Goal: Information Seeking & Learning: Check status

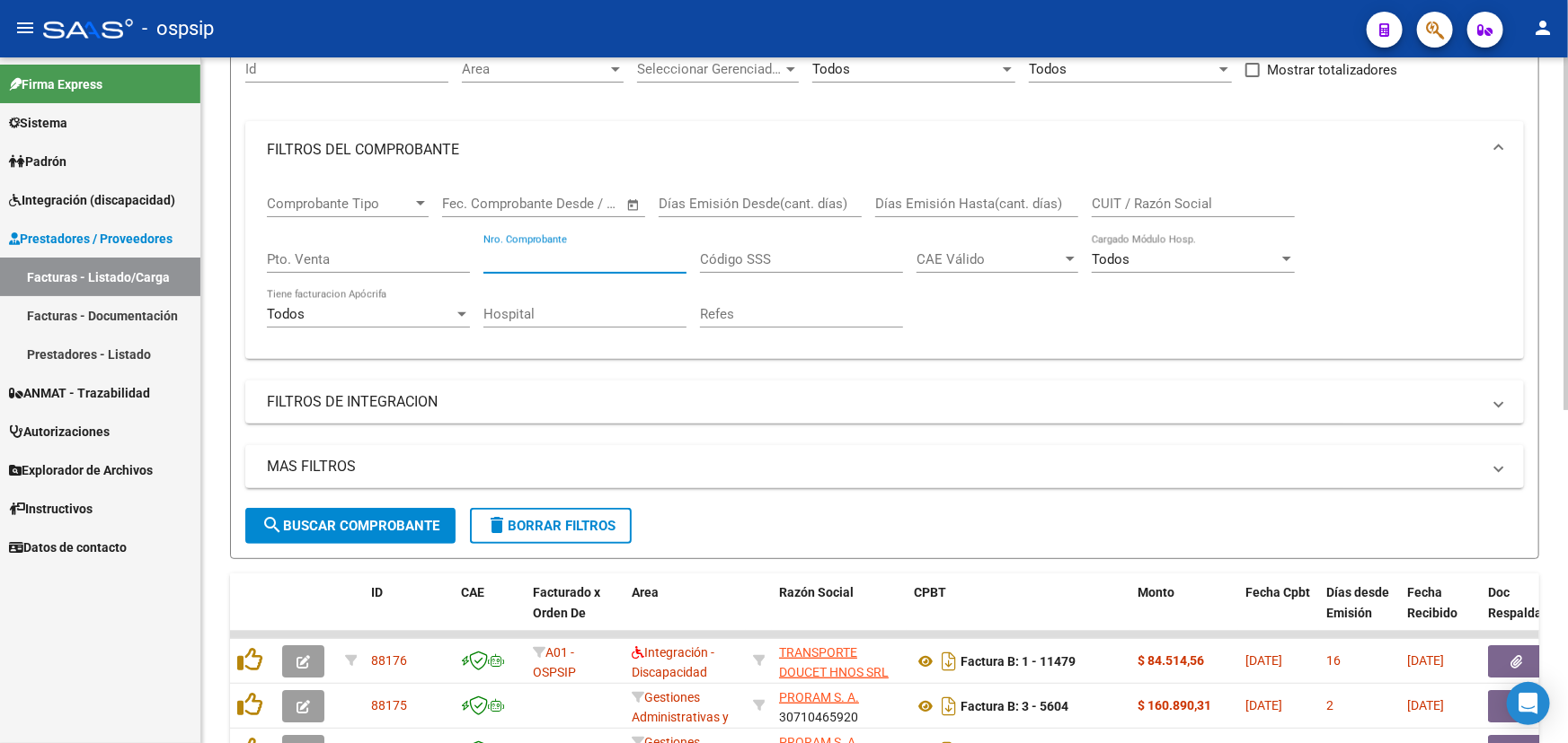
scroll to position [326, 0]
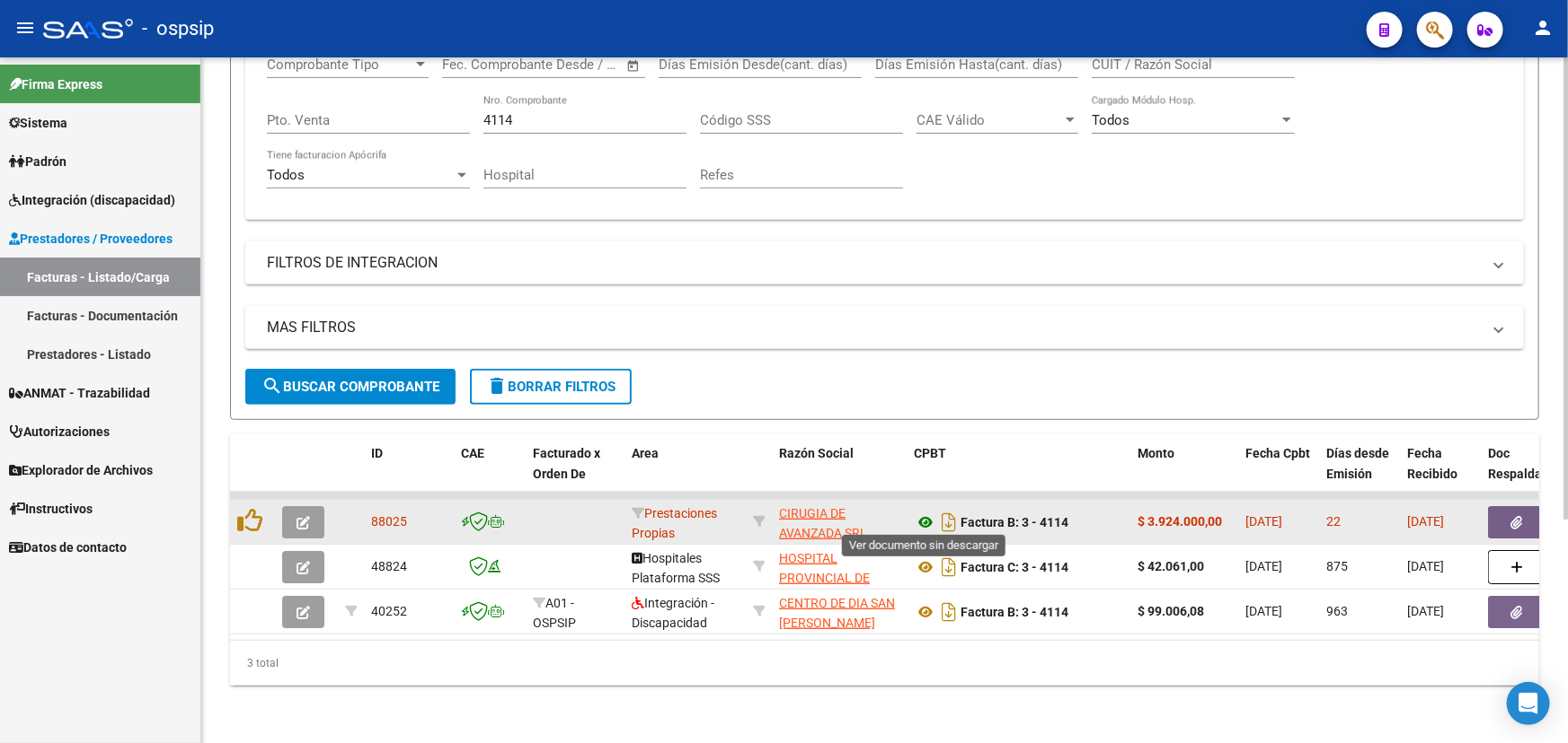
click at [930, 514] on icon at bounding box center [925, 523] width 24 height 22
click at [1499, 507] on button "button" at bounding box center [1517, 523] width 57 height 33
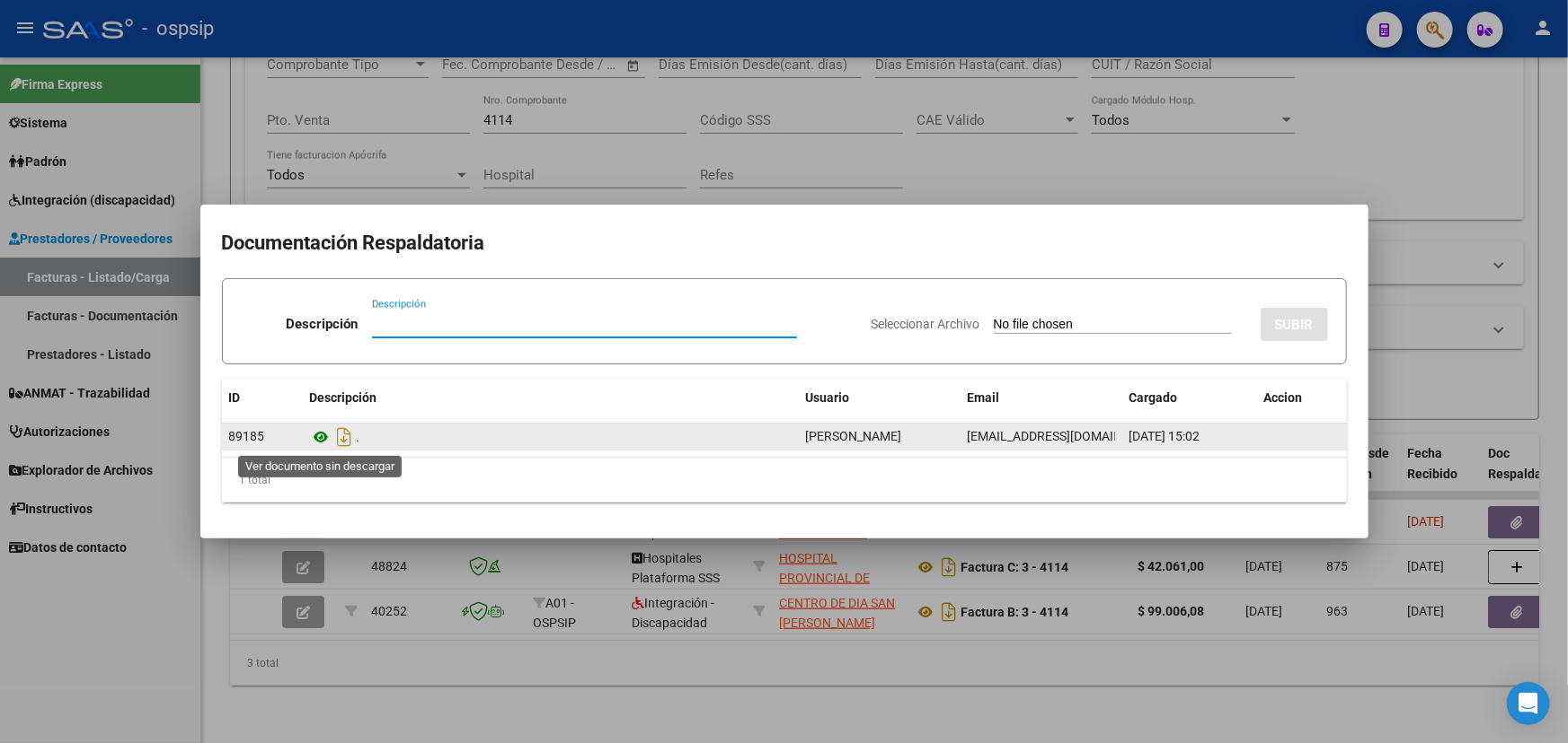
click at [323, 434] on icon at bounding box center [322, 438] width 24 height 22
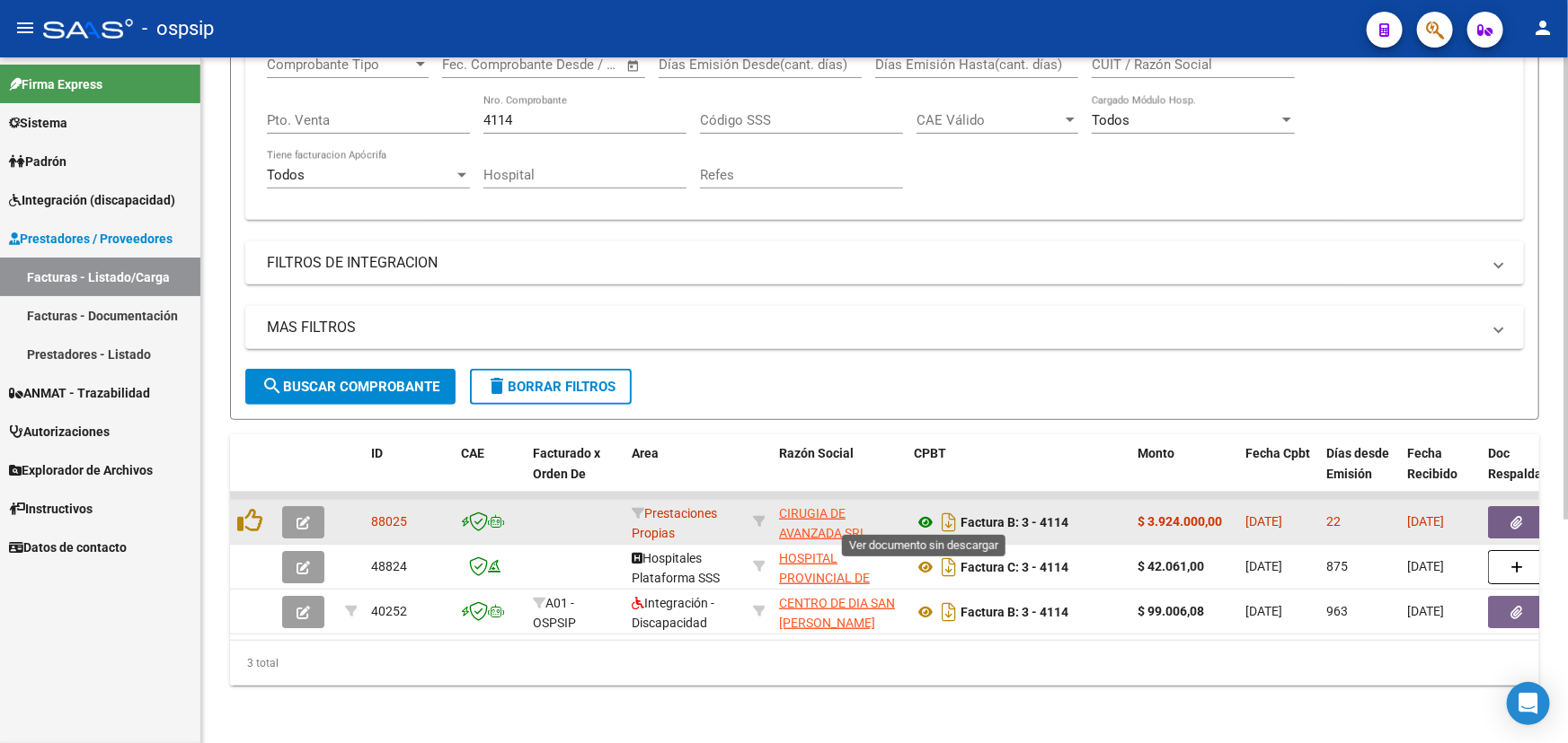
click at [920, 517] on icon at bounding box center [925, 523] width 24 height 22
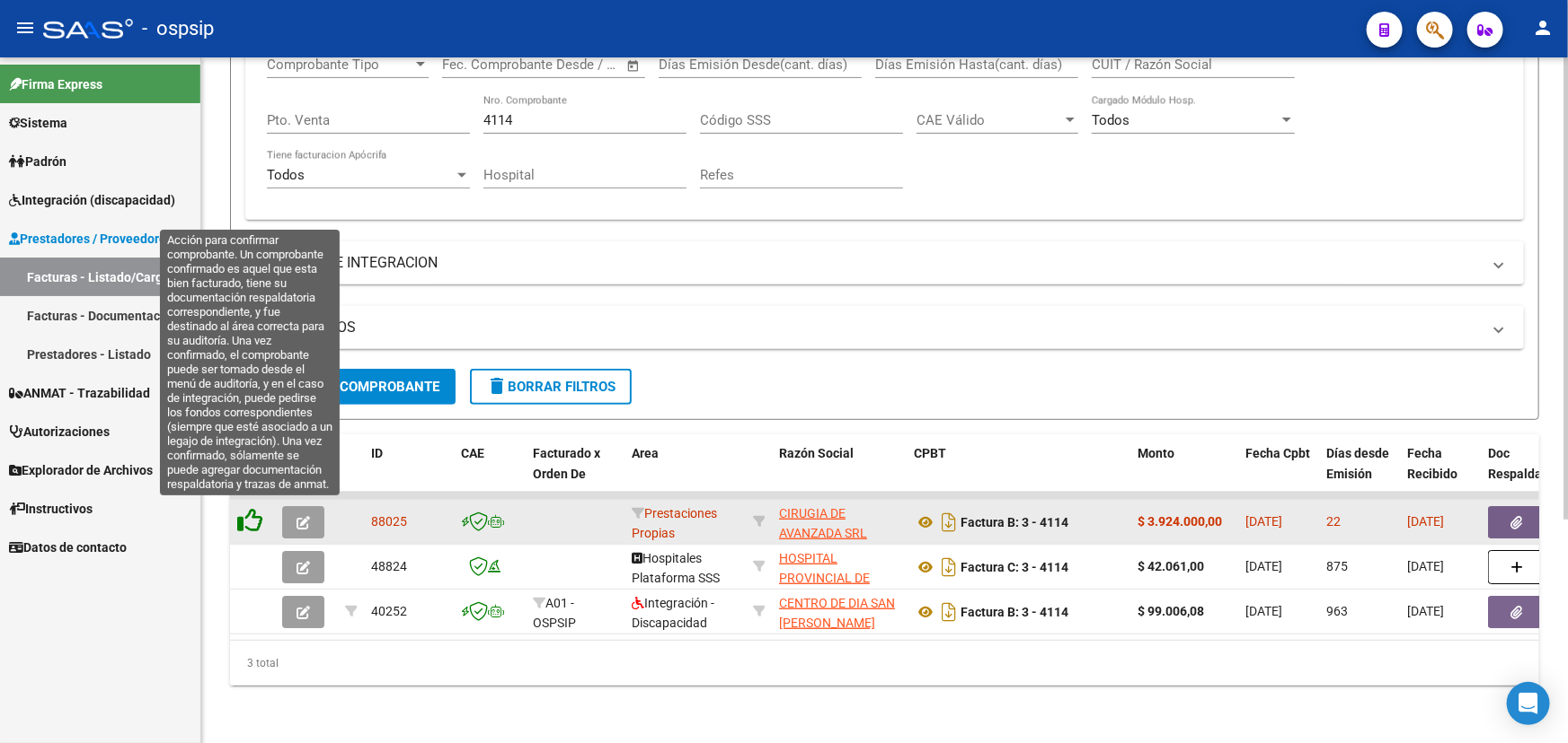
click at [254, 517] on icon at bounding box center [249, 520] width 25 height 25
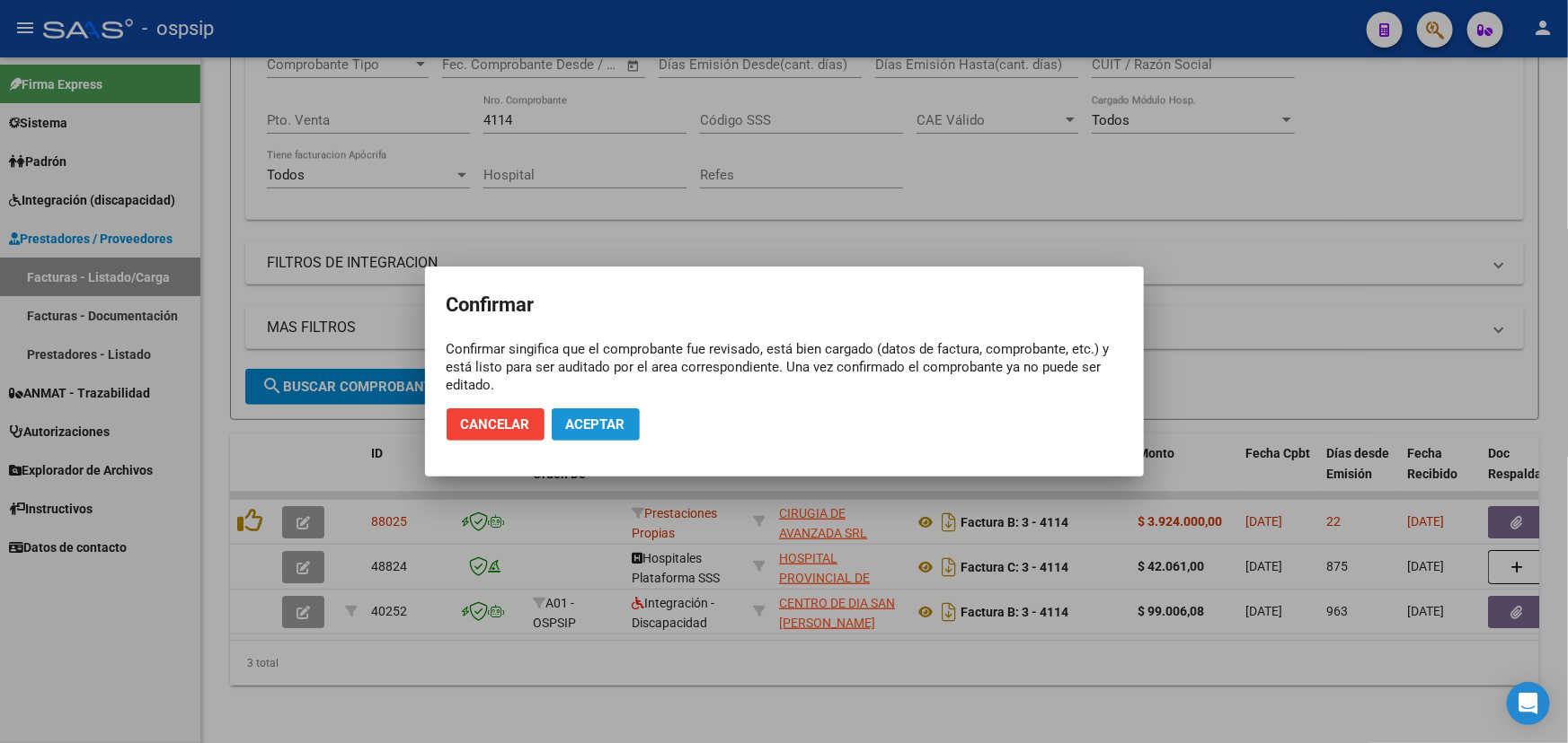
click at [605, 421] on span "Aceptar" at bounding box center [595, 425] width 59 height 16
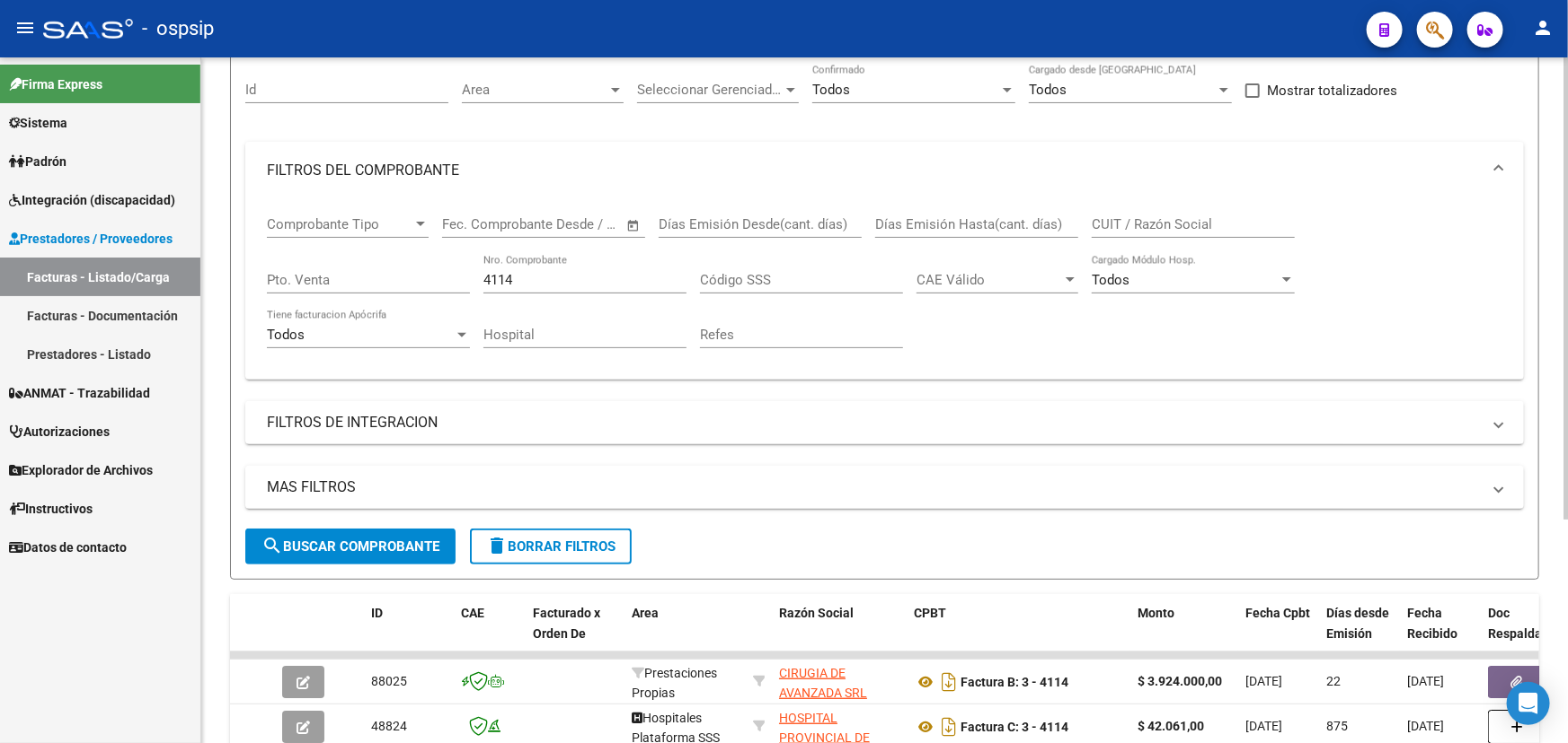
scroll to position [162, 0]
click at [491, 275] on input "4114" at bounding box center [584, 281] width 203 height 16
click at [494, 274] on input "4114" at bounding box center [584, 281] width 203 height 16
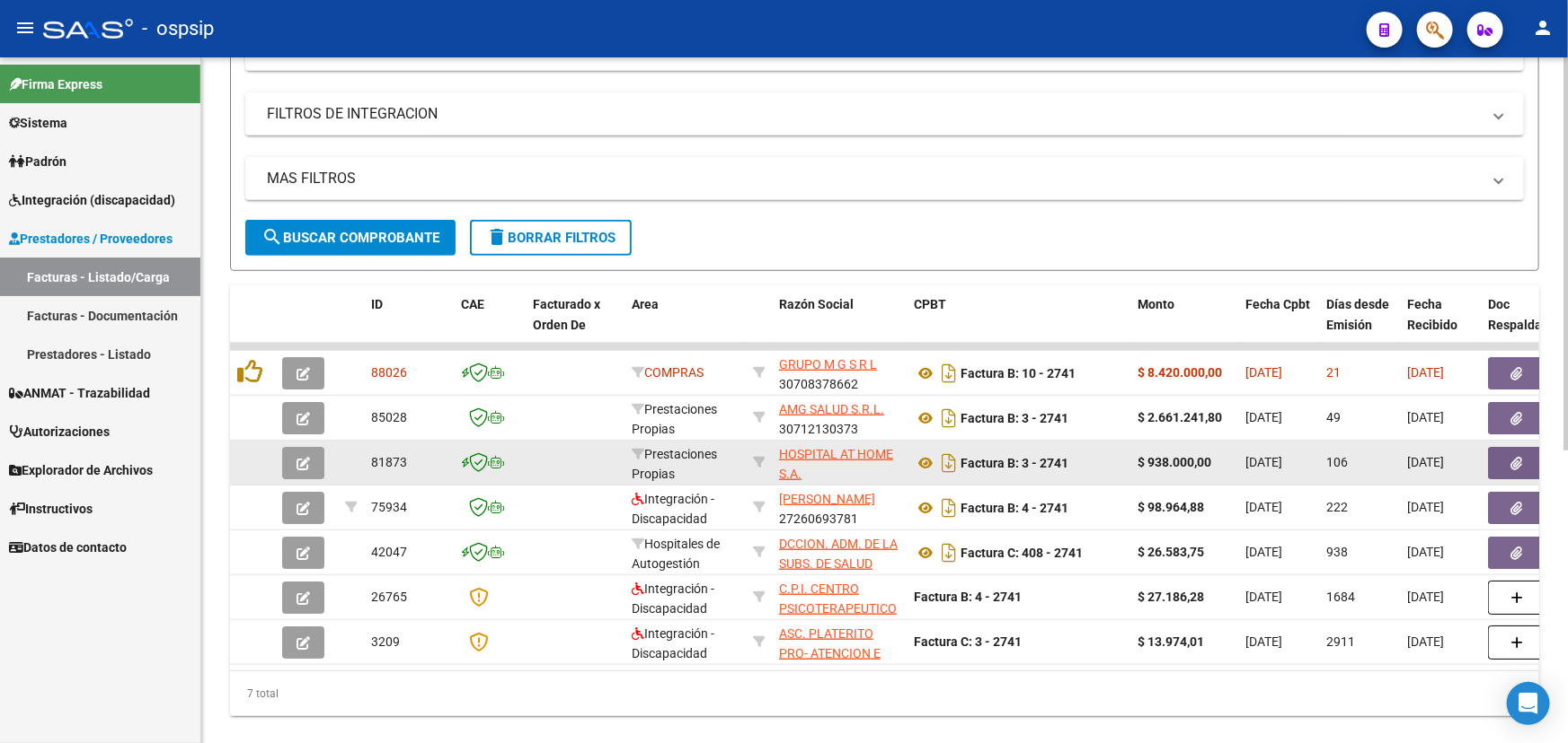
scroll to position [489, 0]
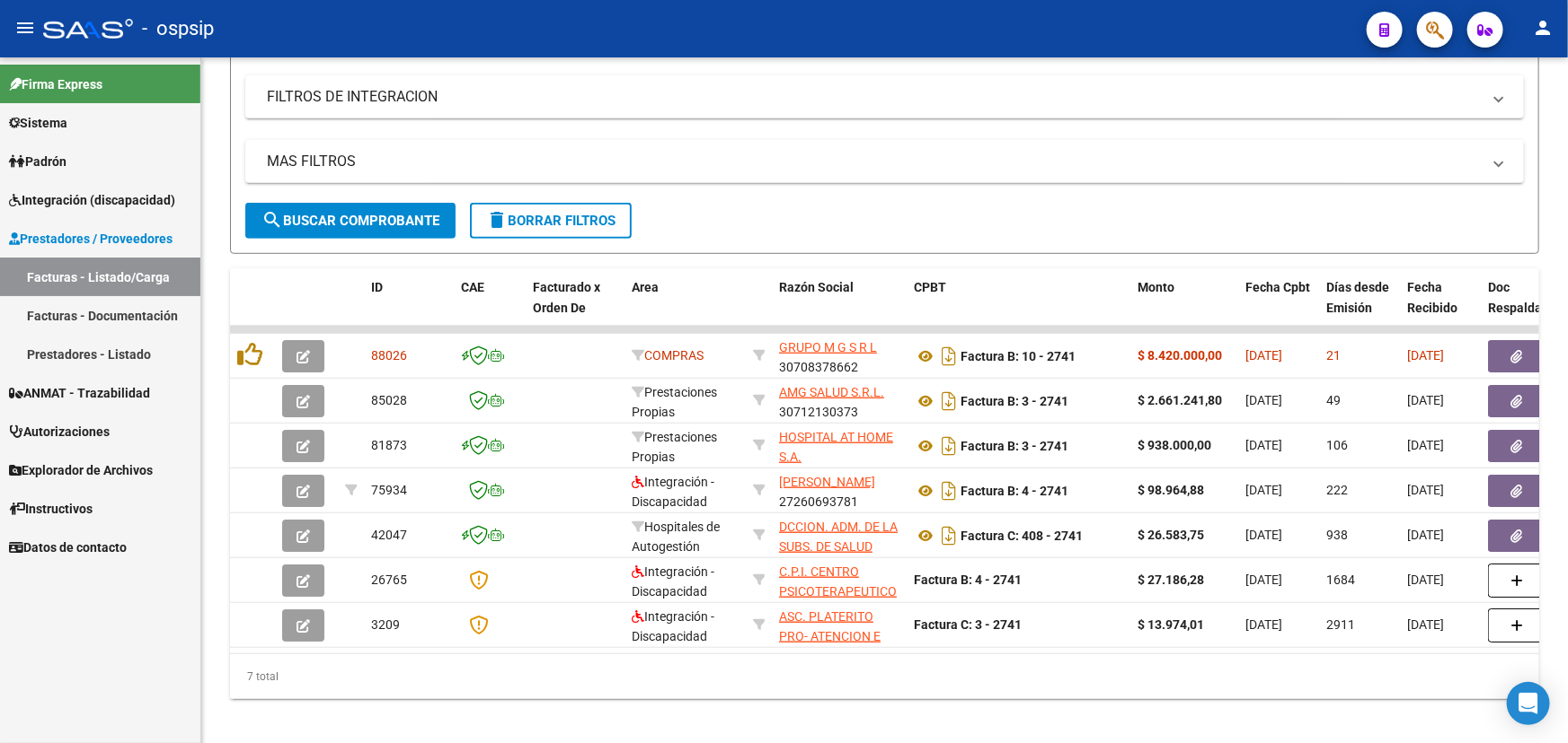
type input "2741"
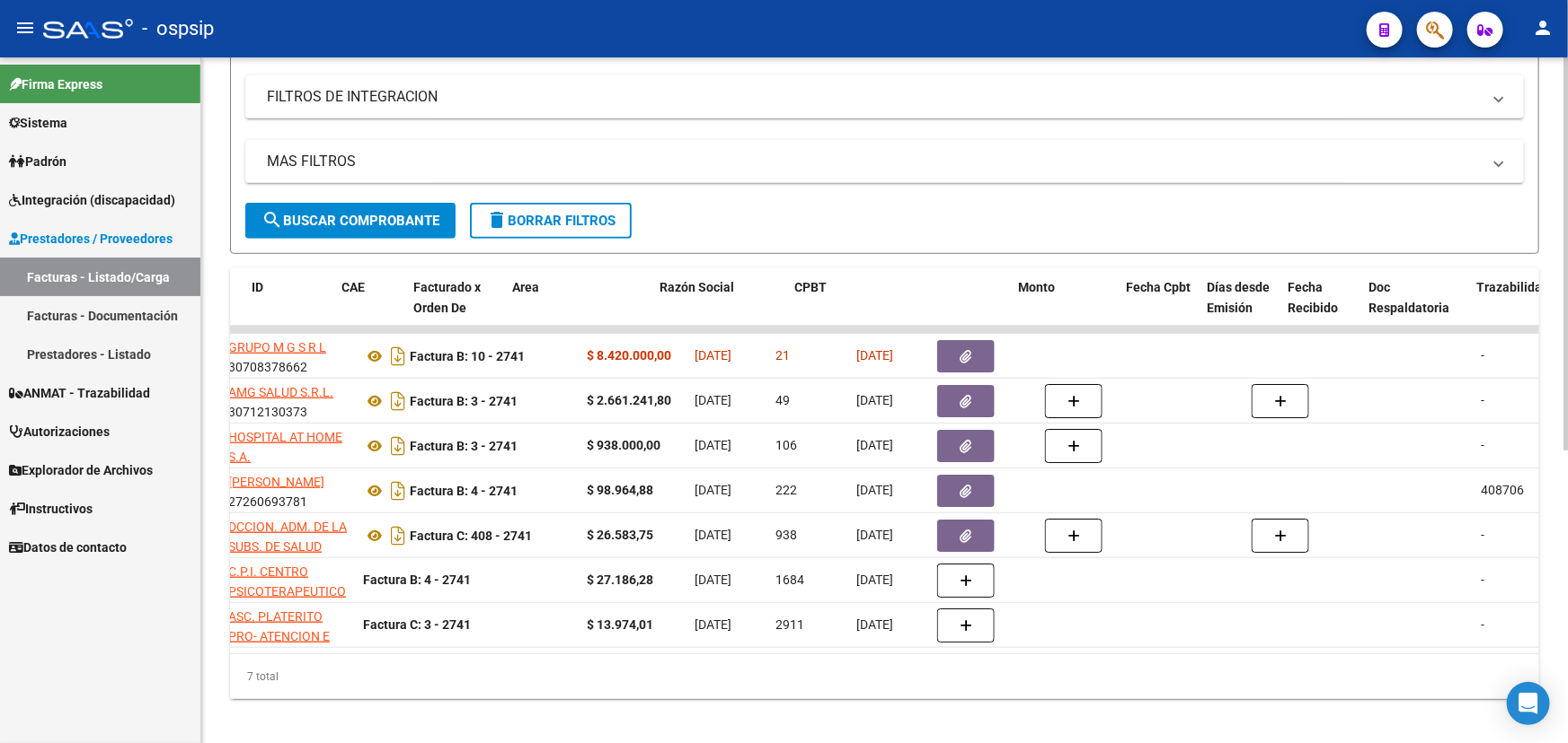
scroll to position [0, 0]
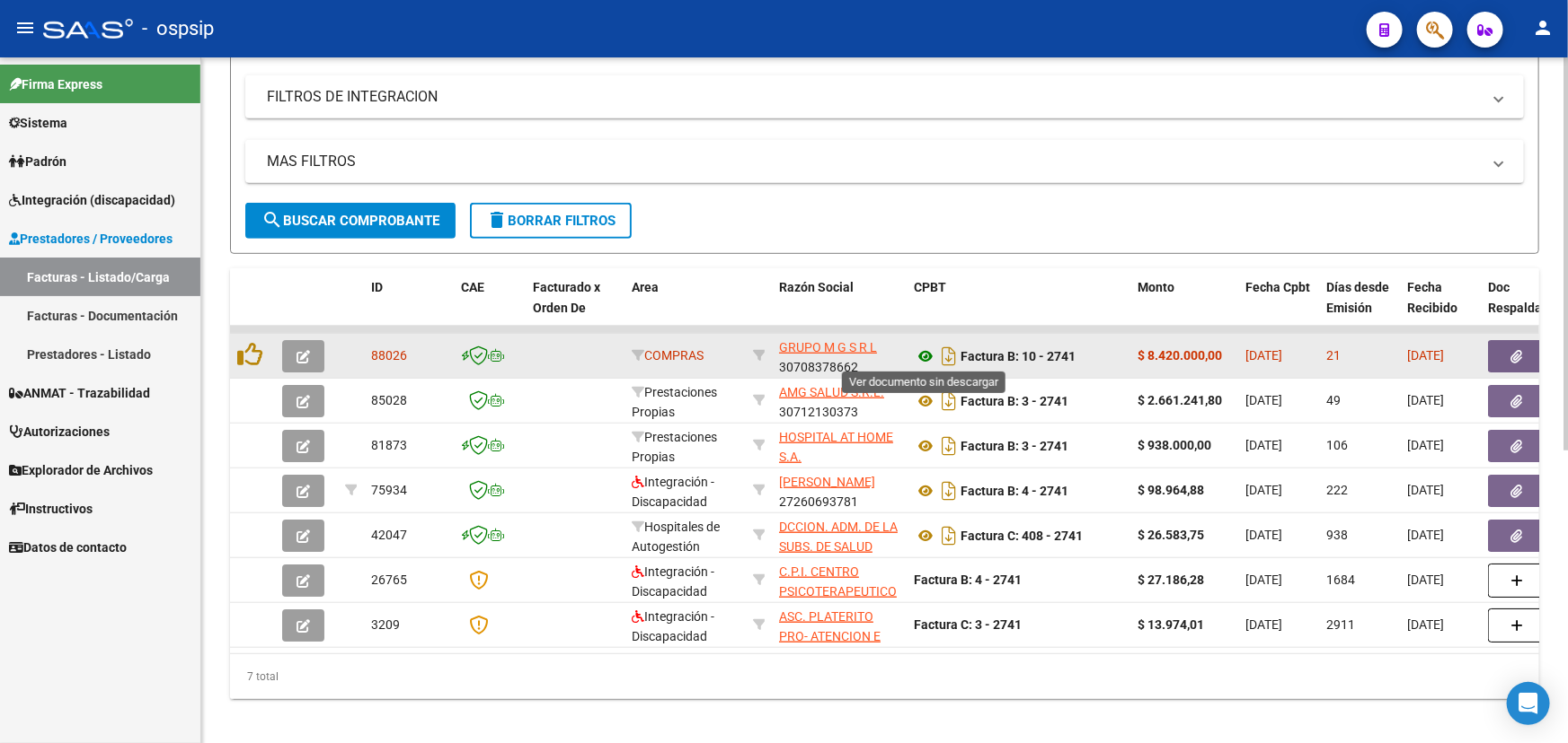
click at [925, 347] on icon at bounding box center [925, 357] width 24 height 22
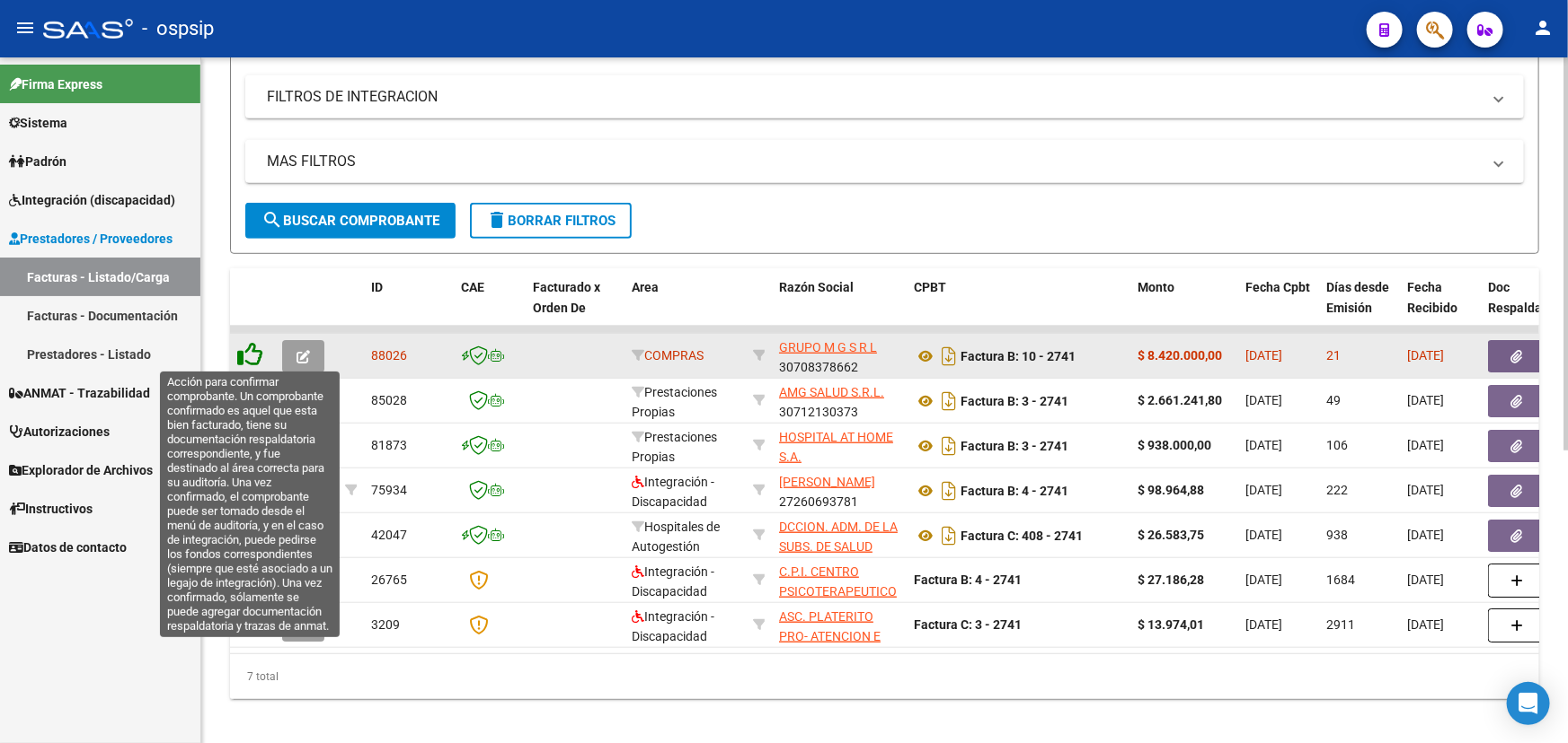
click at [248, 349] on icon at bounding box center [249, 354] width 25 height 25
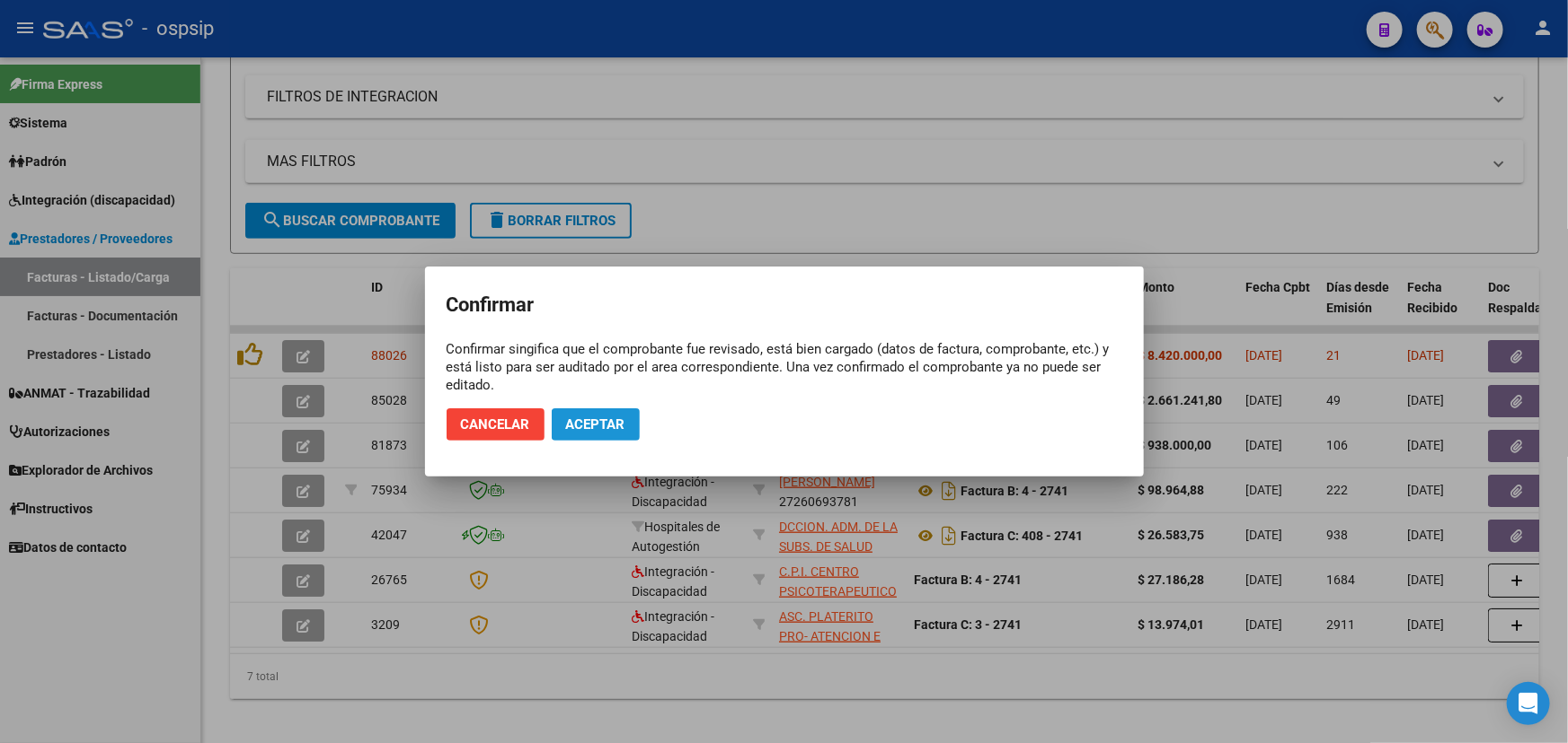
click at [610, 418] on span "Aceptar" at bounding box center [595, 425] width 59 height 16
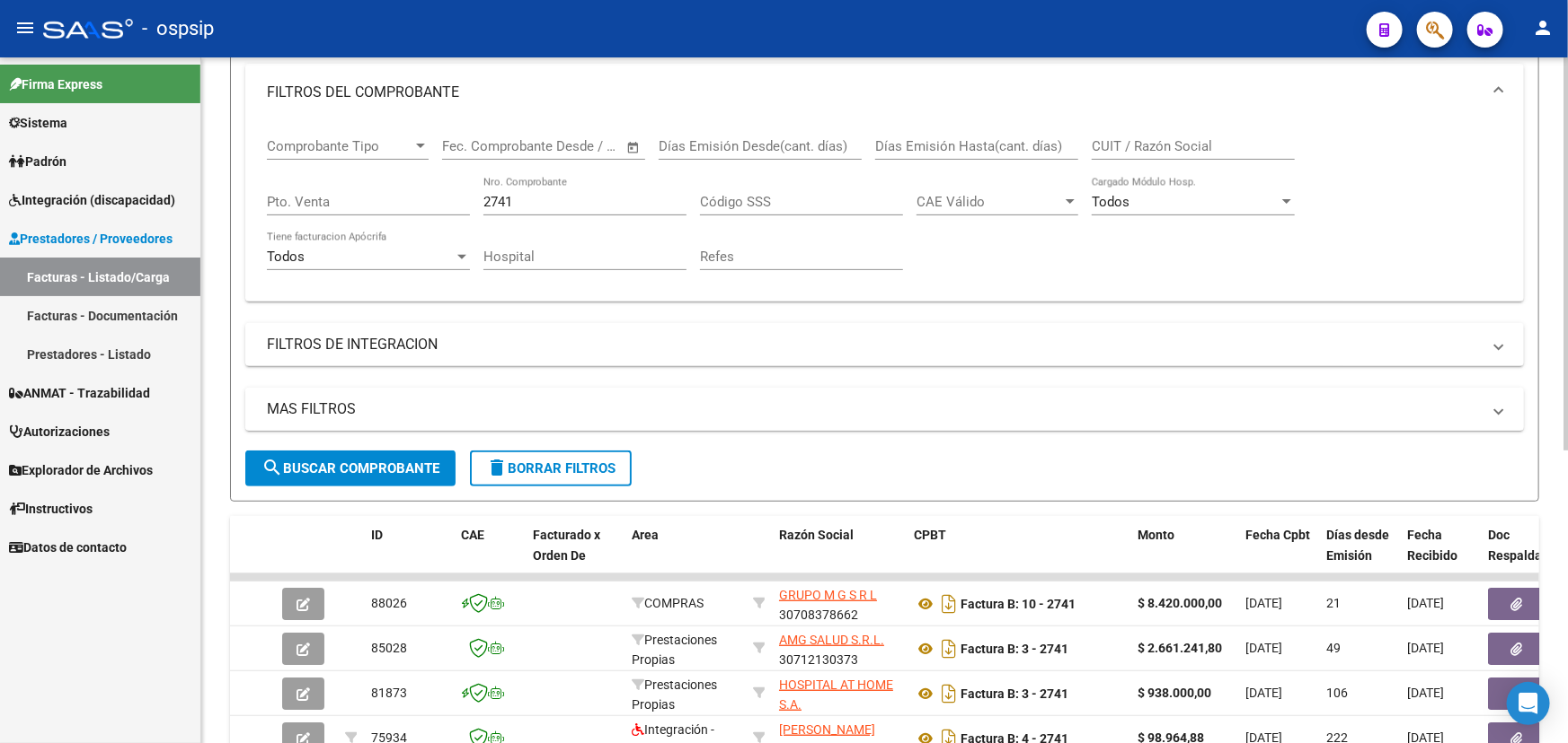
scroll to position [81, 0]
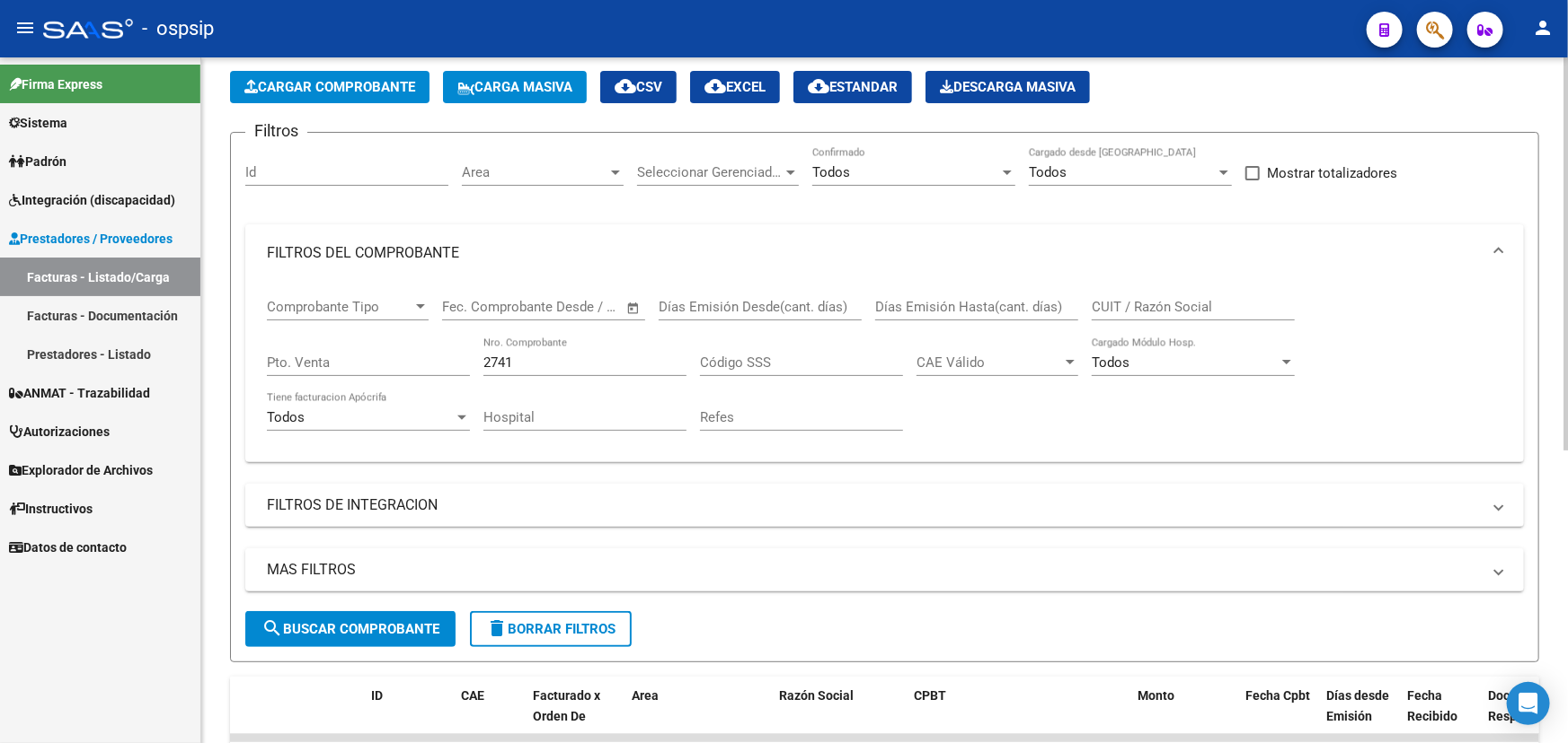
click at [1137, 299] on input "CUIT / Razón Social" at bounding box center [1192, 307] width 203 height 16
click at [502, 361] on input "2741" at bounding box center [584, 363] width 203 height 16
click at [502, 364] on input "2741" at bounding box center [584, 363] width 203 height 16
click at [501, 365] on input "2741" at bounding box center [584, 363] width 203 height 16
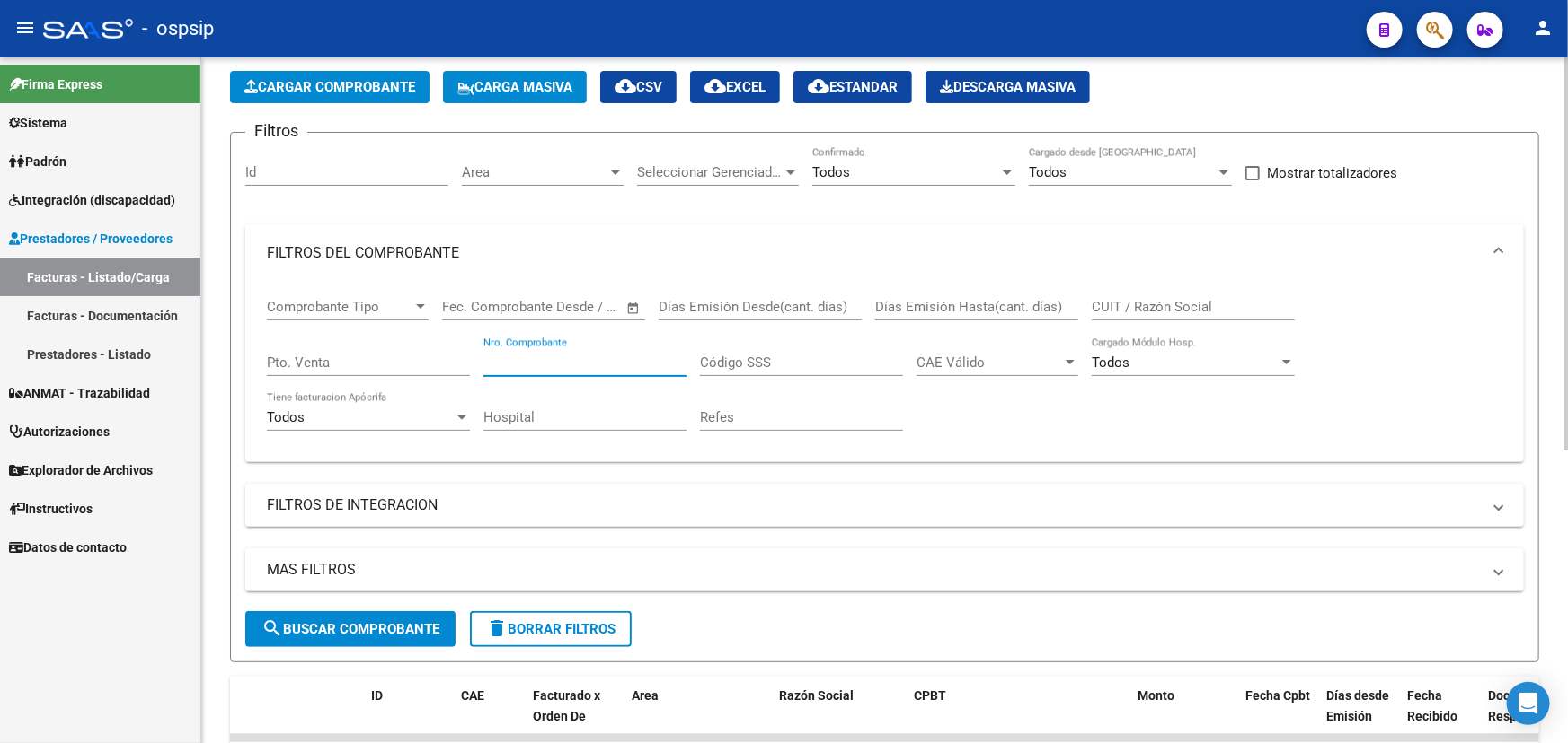
click at [1185, 302] on input "CUIT / Razón Social" at bounding box center [1192, 307] width 203 height 16
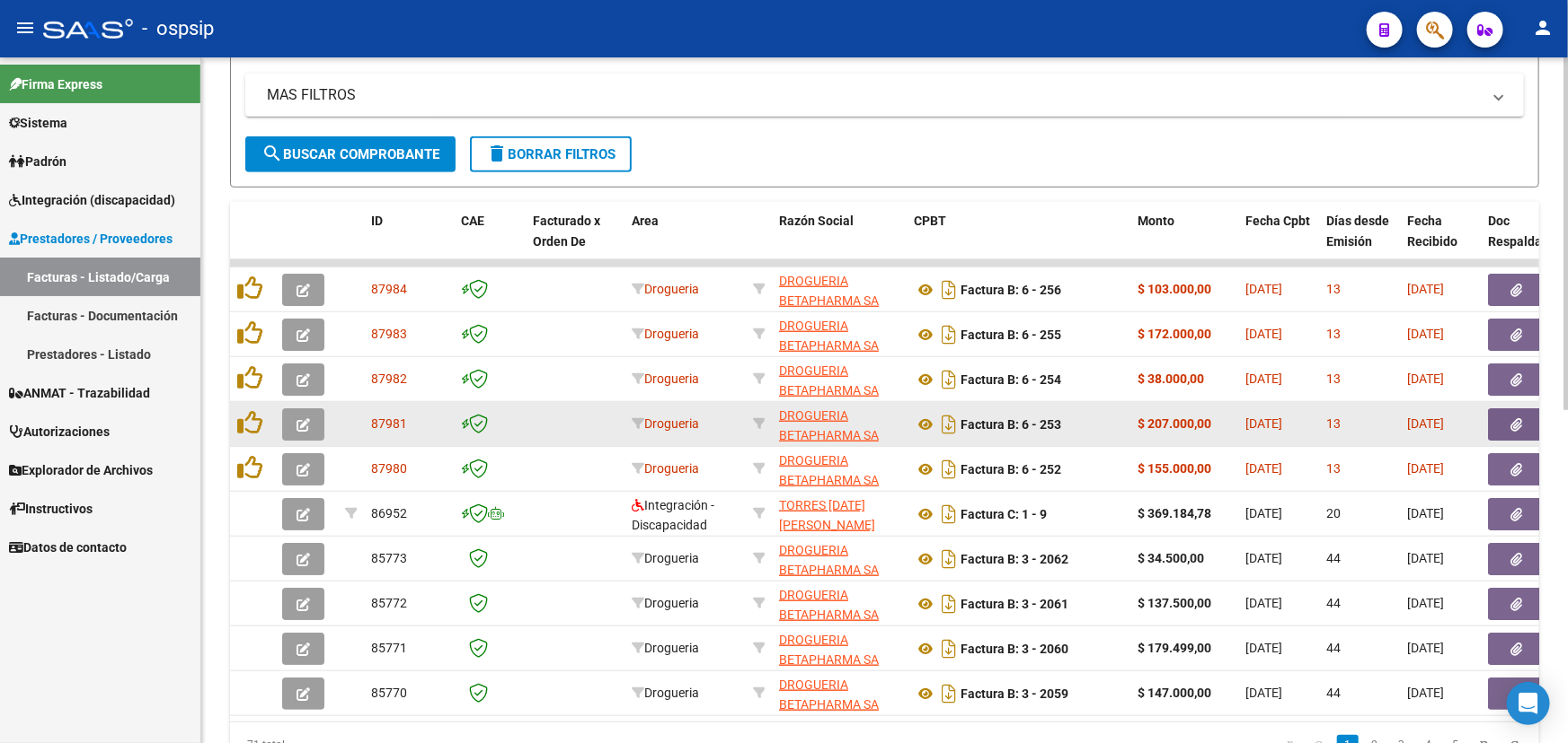
scroll to position [571, 0]
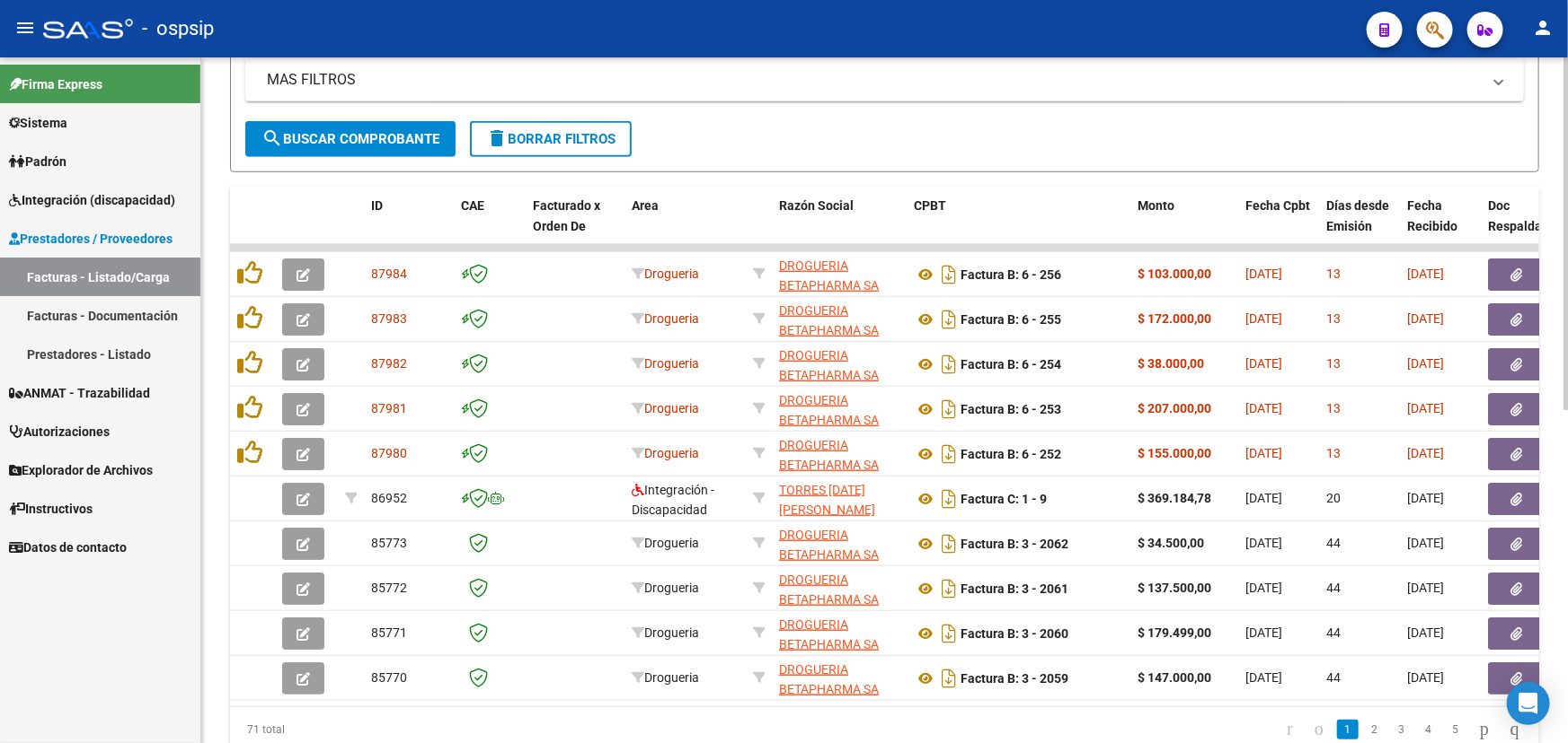
type input "BETA"
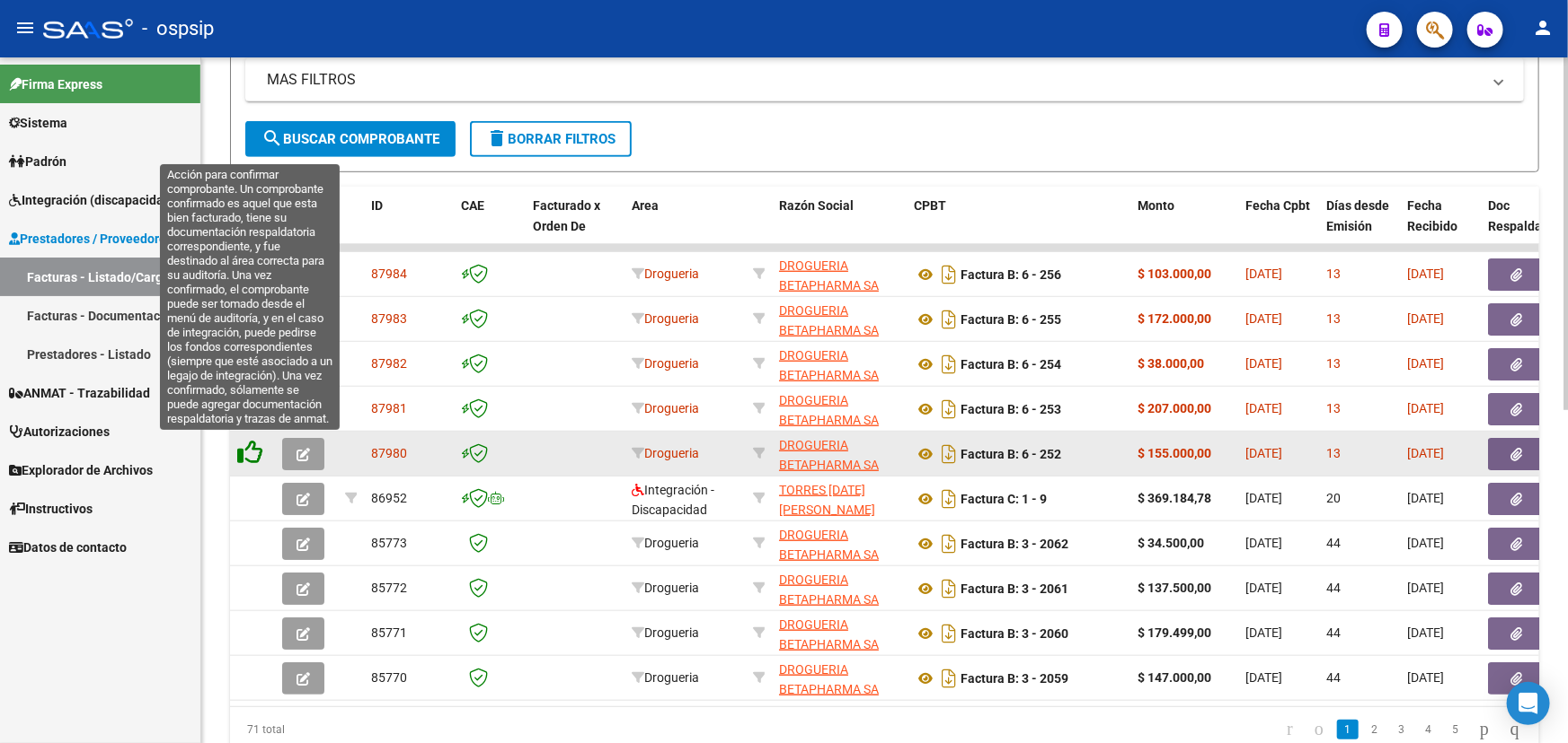
click at [251, 446] on icon at bounding box center [249, 452] width 25 height 25
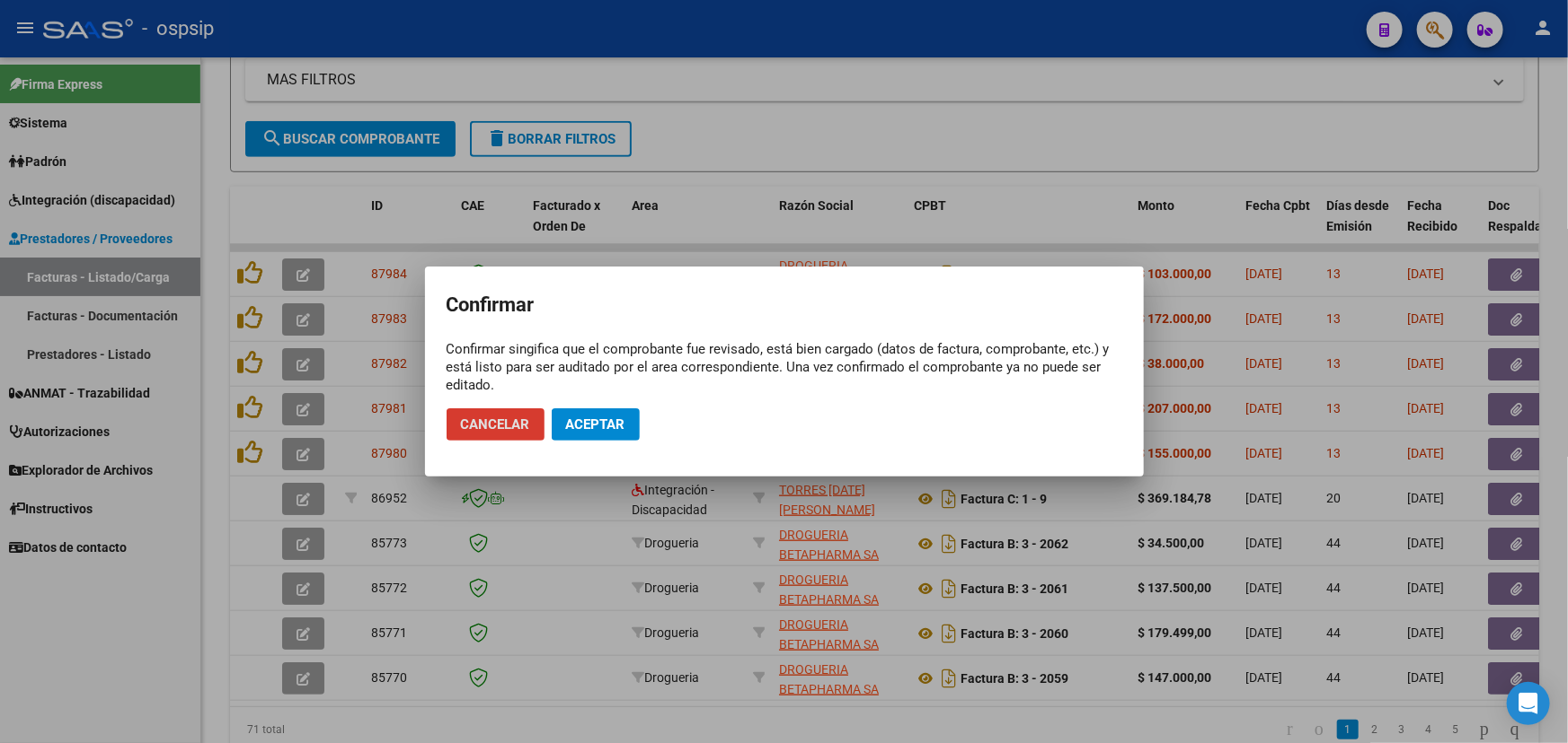
click at [593, 424] on span "Aceptar" at bounding box center [595, 425] width 59 height 16
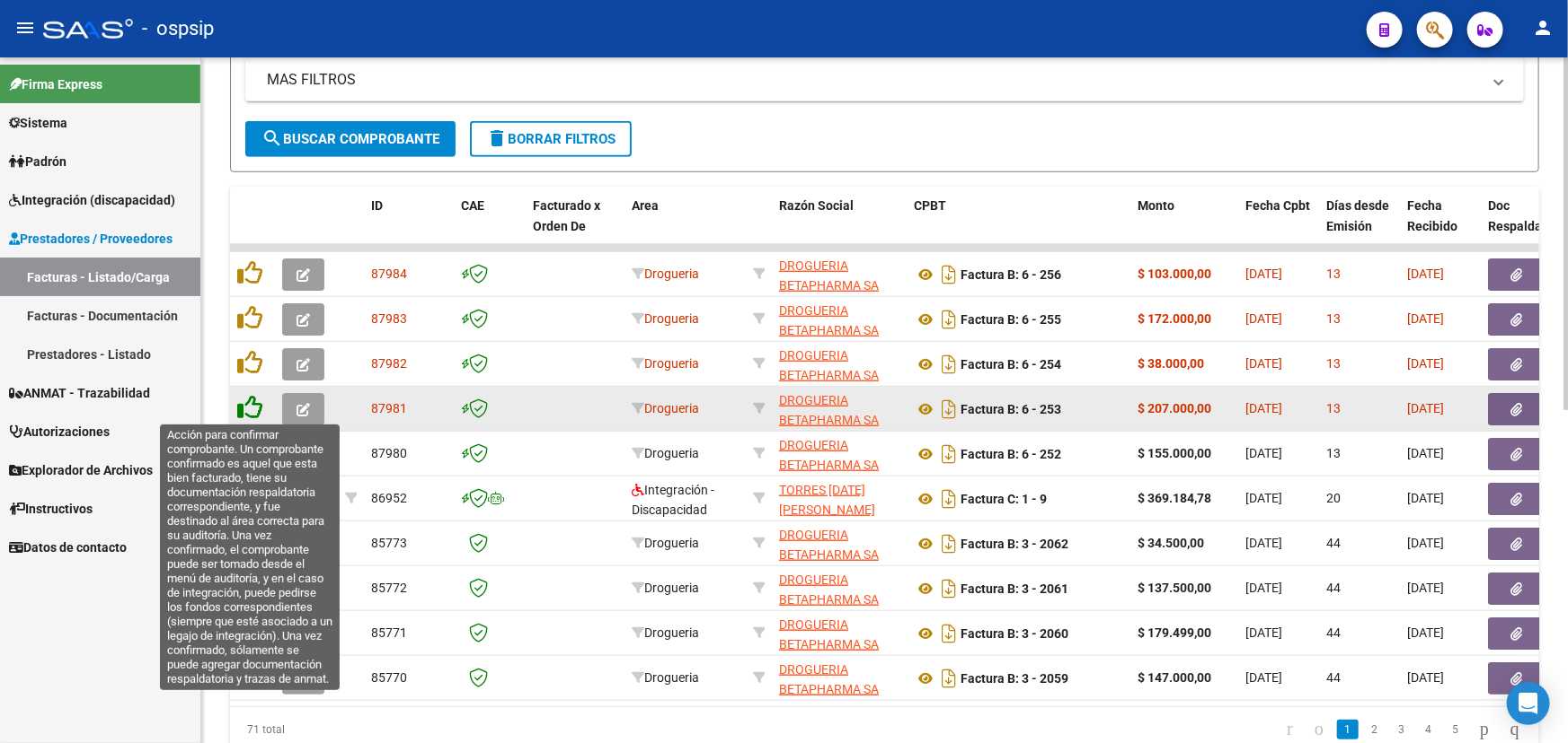
click at [249, 404] on icon at bounding box center [249, 407] width 25 height 25
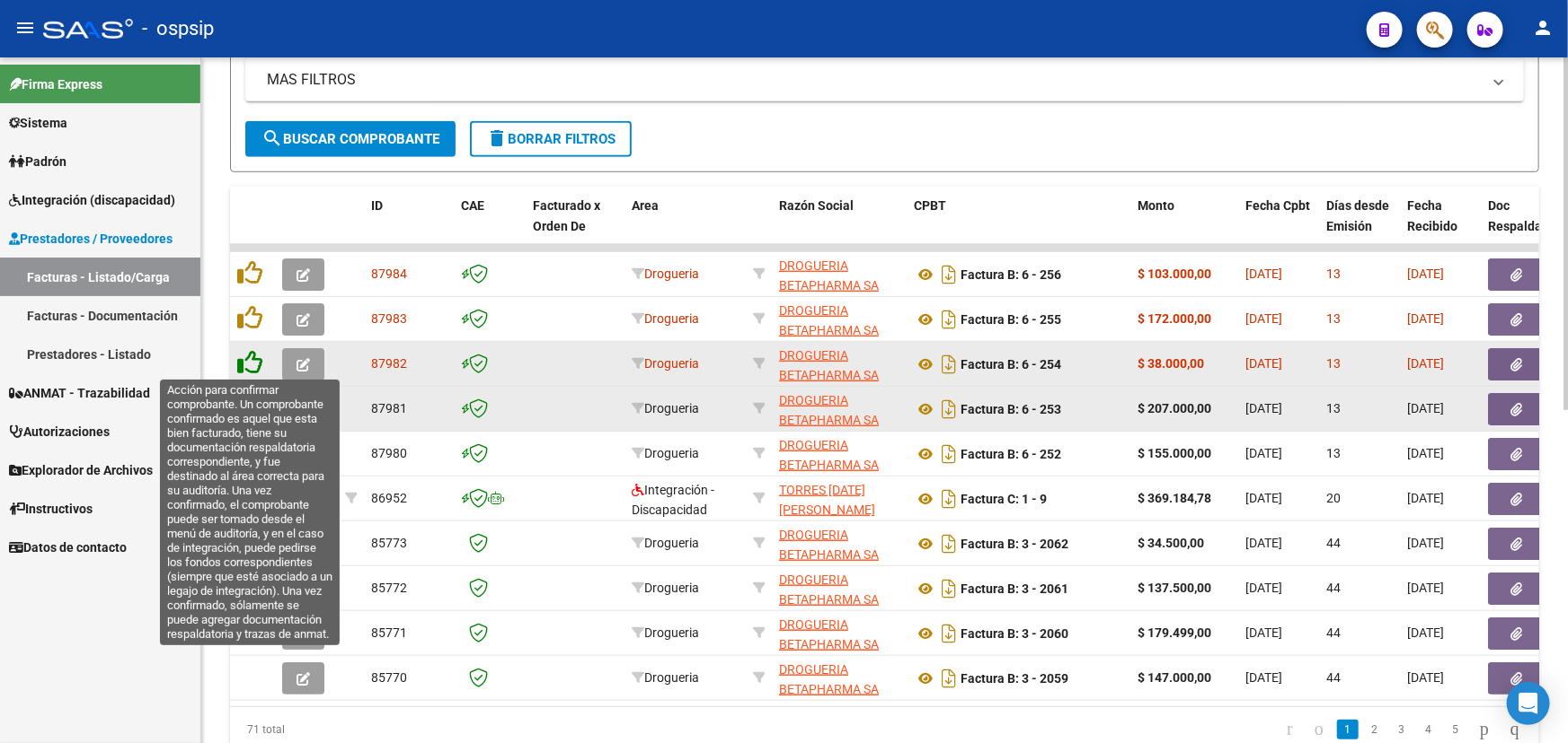
click at [255, 358] on icon at bounding box center [249, 362] width 25 height 25
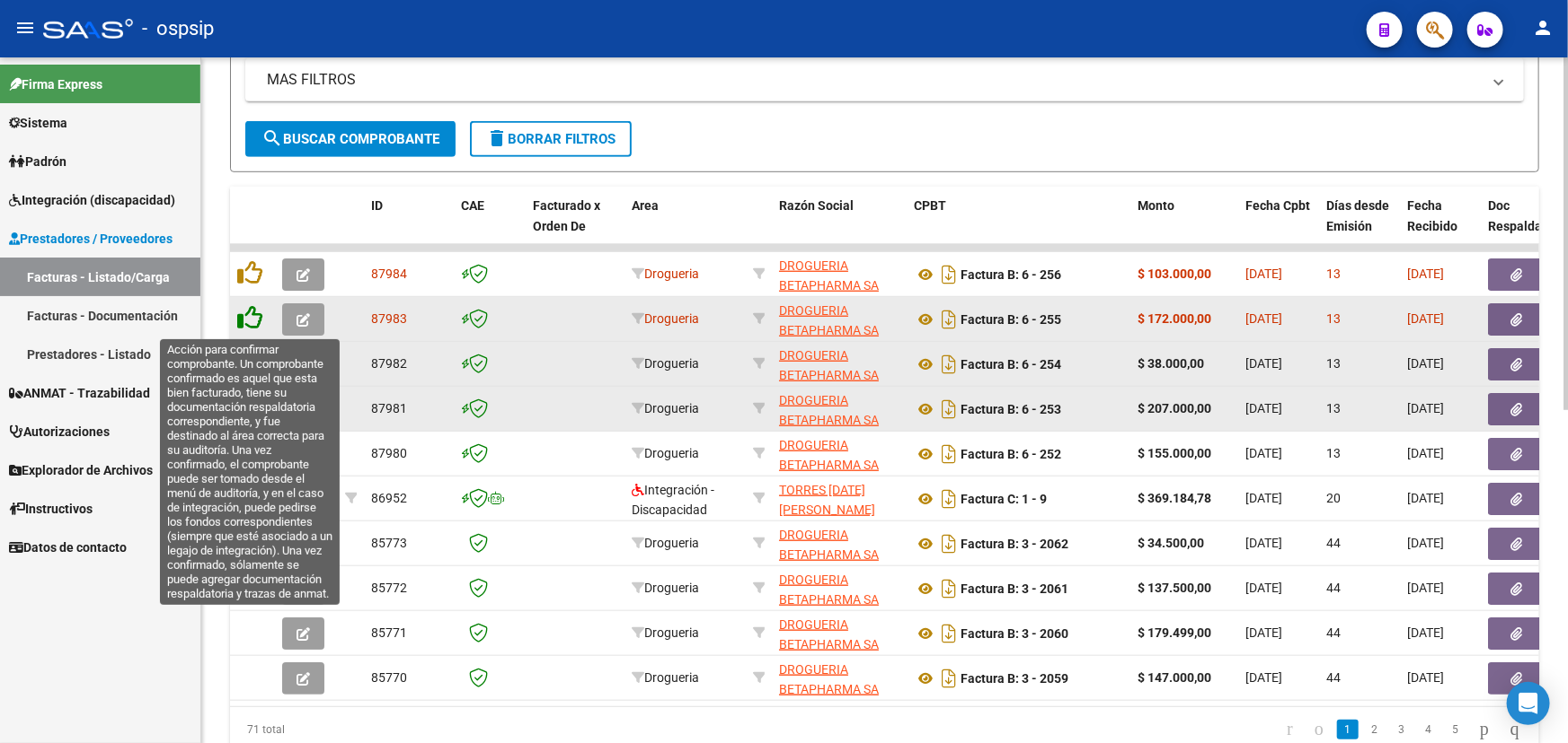
click at [255, 316] on icon at bounding box center [249, 317] width 25 height 25
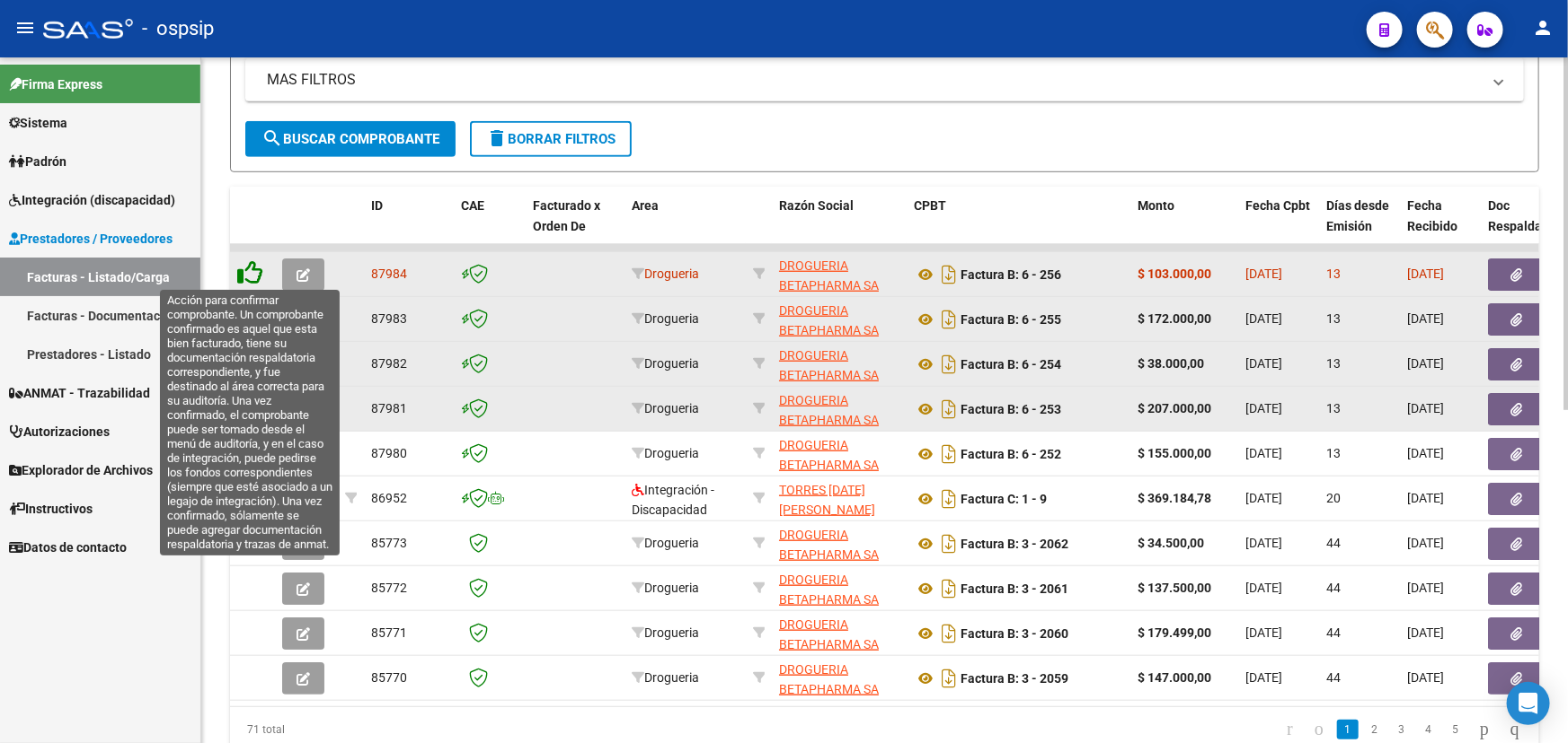
click at [258, 270] on icon at bounding box center [249, 273] width 25 height 25
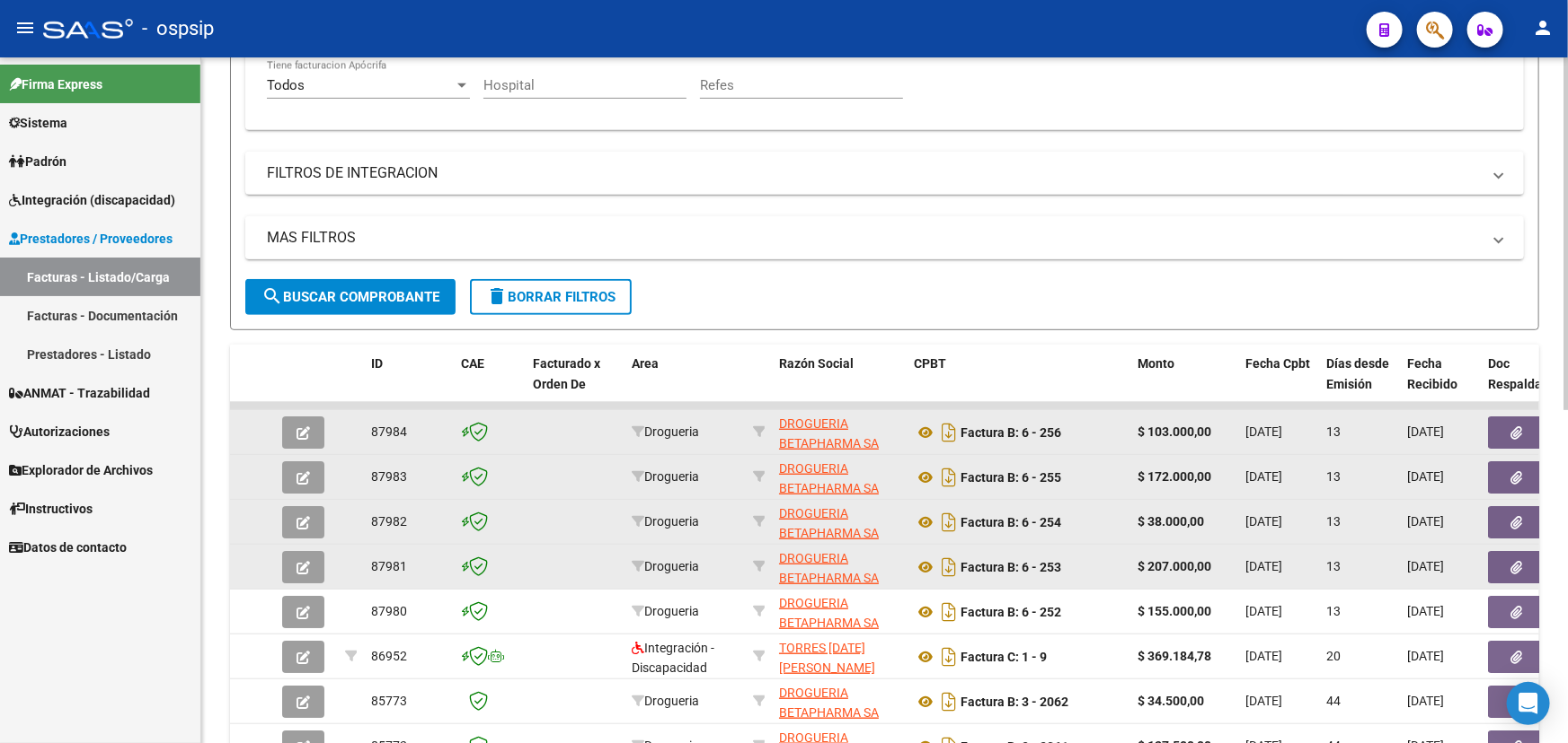
scroll to position [238, 0]
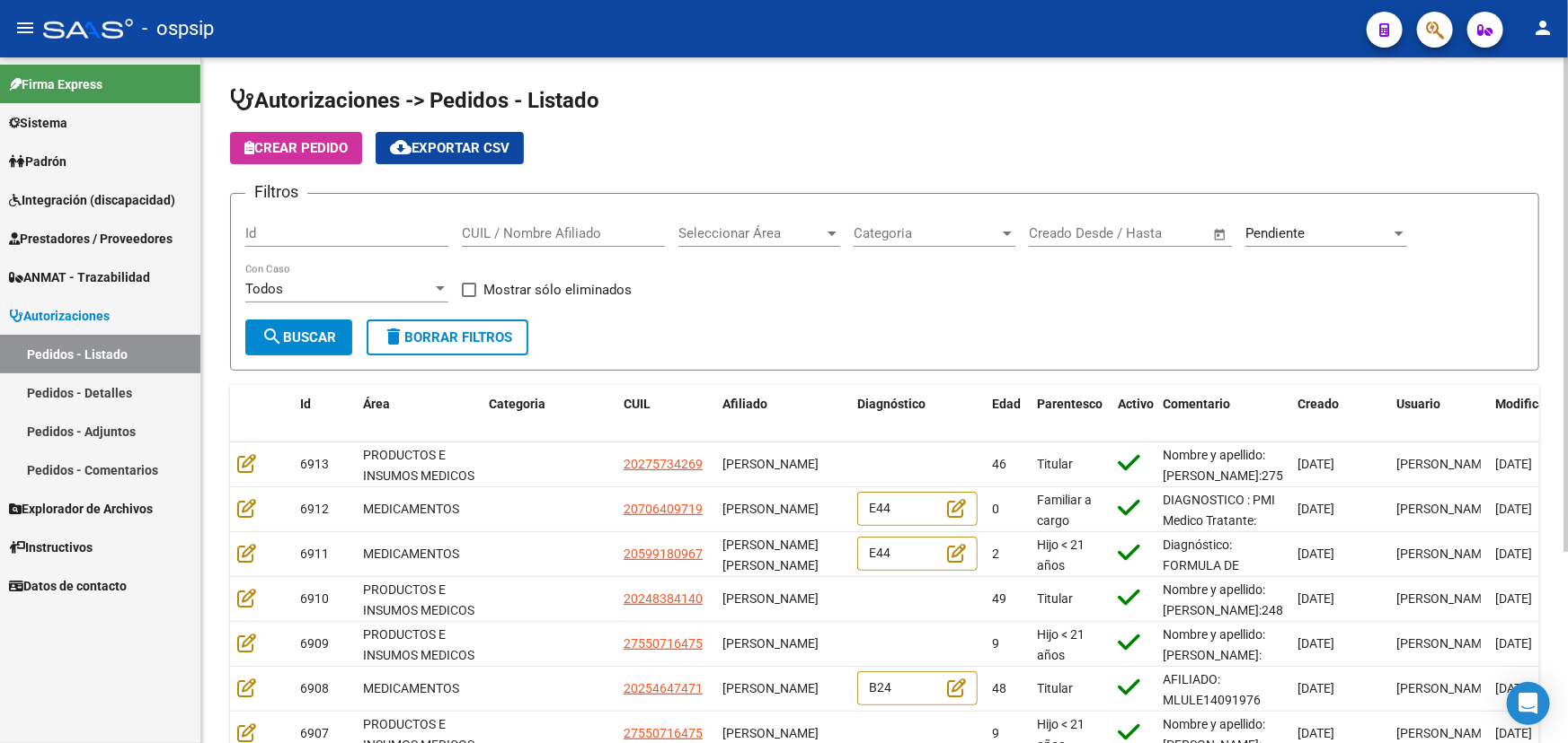
click at [538, 217] on div "CUIL / Nombre Afiliado" at bounding box center [563, 227] width 203 height 39
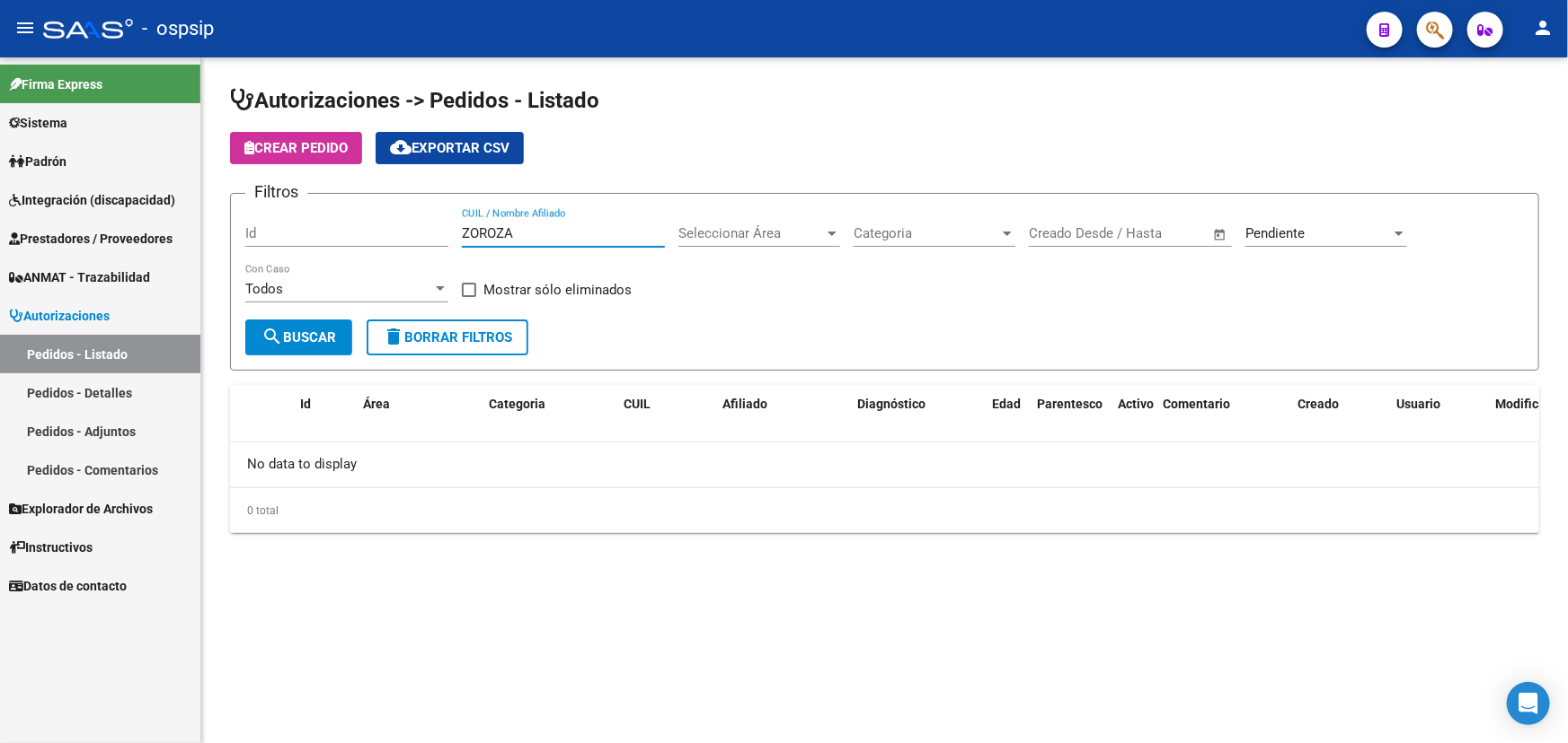
click at [484, 229] on input "ZOROZA" at bounding box center [563, 233] width 203 height 16
click at [486, 229] on input "ZOROZA" at bounding box center [563, 233] width 203 height 16
type input "ZOROZA"
click at [494, 235] on input "ZOROZA" at bounding box center [563, 233] width 203 height 16
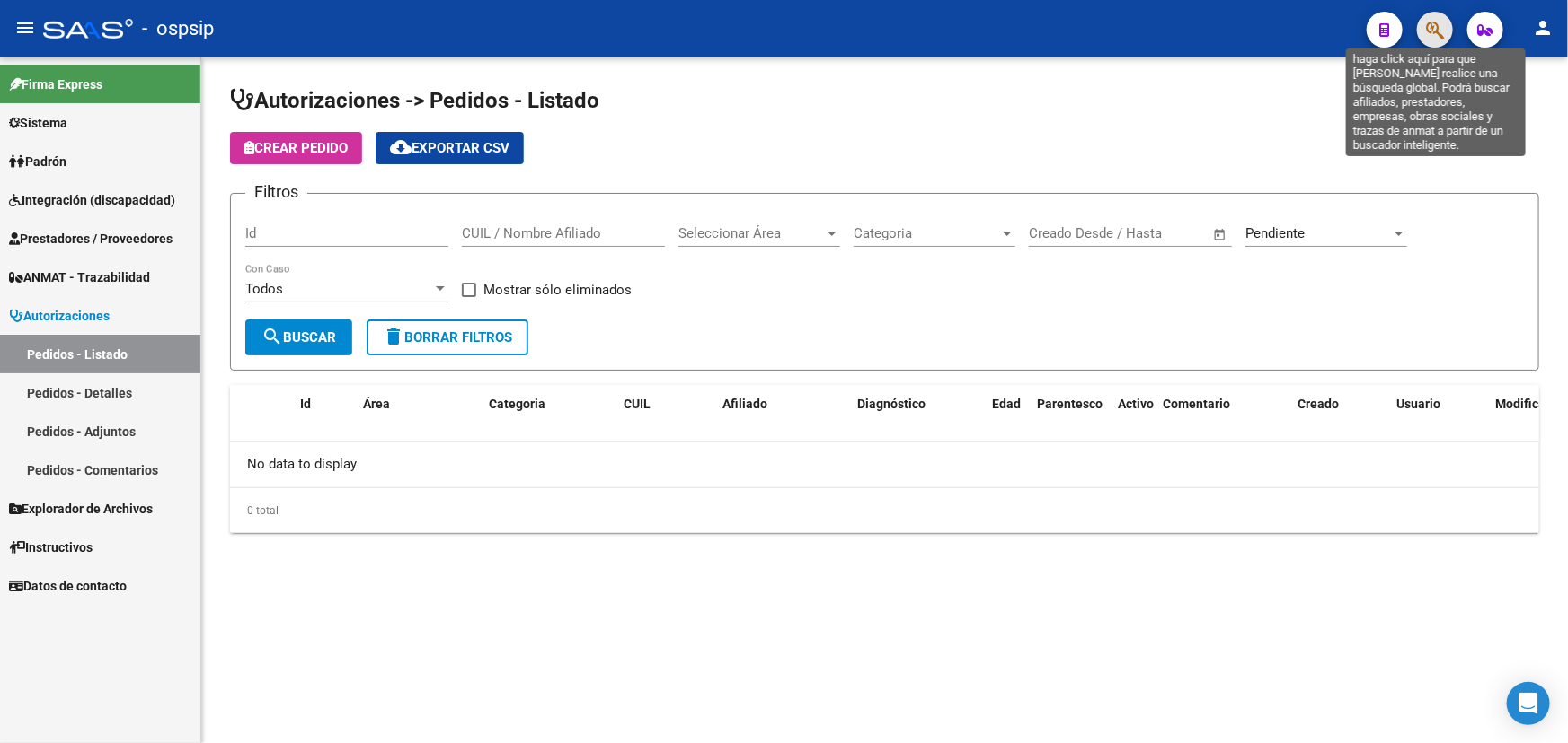
click at [1442, 26] on icon "button" at bounding box center [1435, 30] width 18 height 21
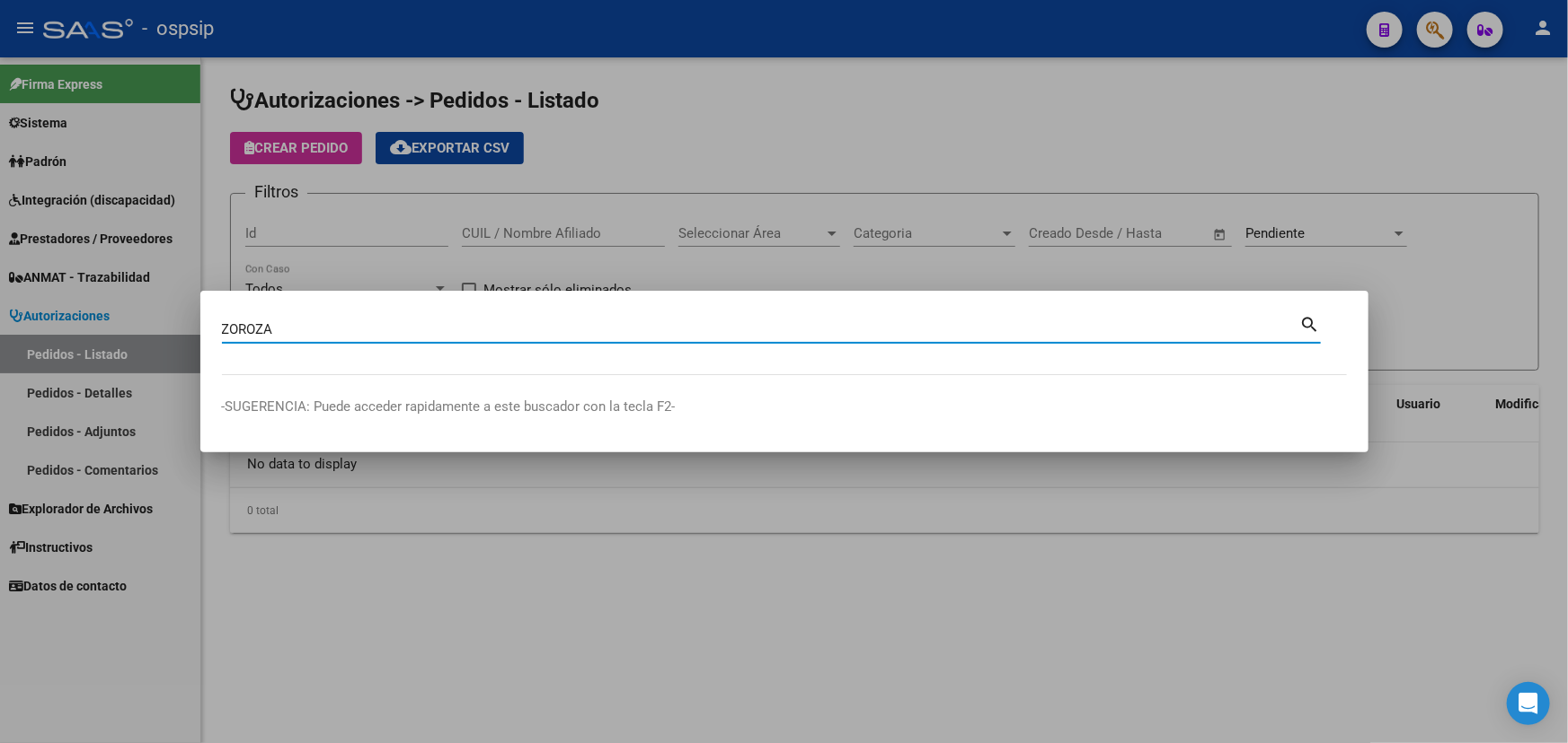
type input "ZOROZA"
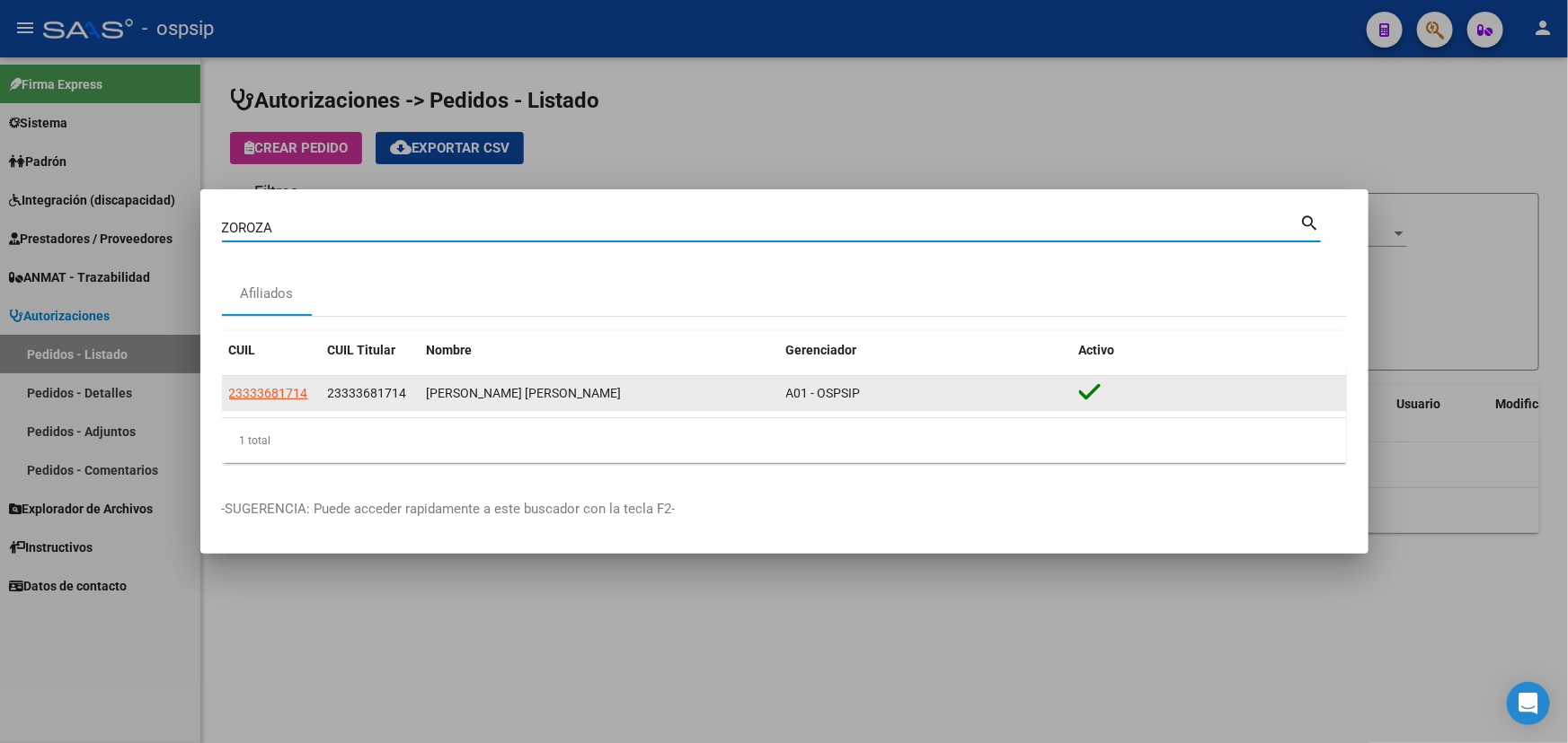
click at [339, 388] on span "23333681714" at bounding box center [368, 393] width 79 height 15
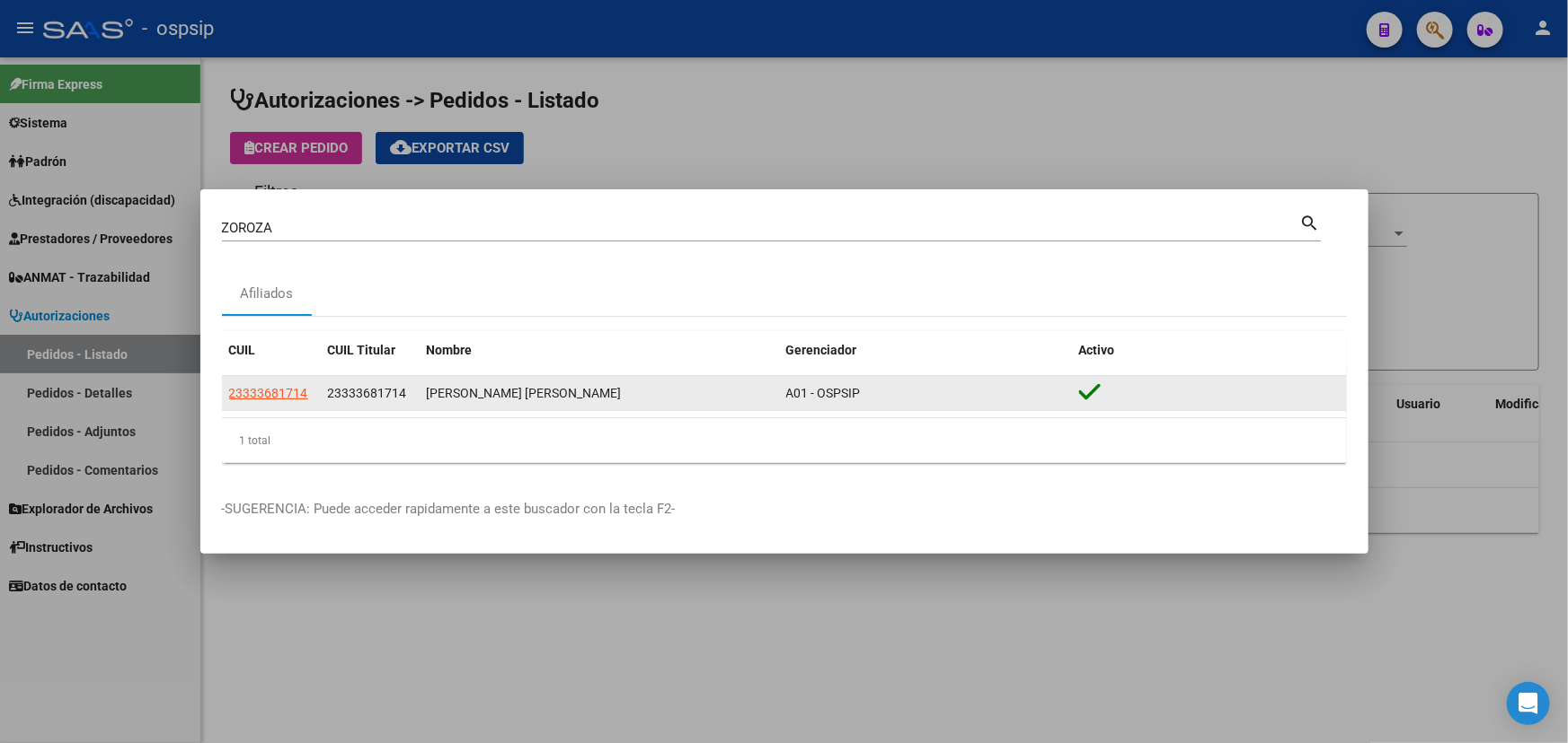
click at [339, 388] on span "23333681714" at bounding box center [368, 393] width 79 height 15
copy span "23333681714"
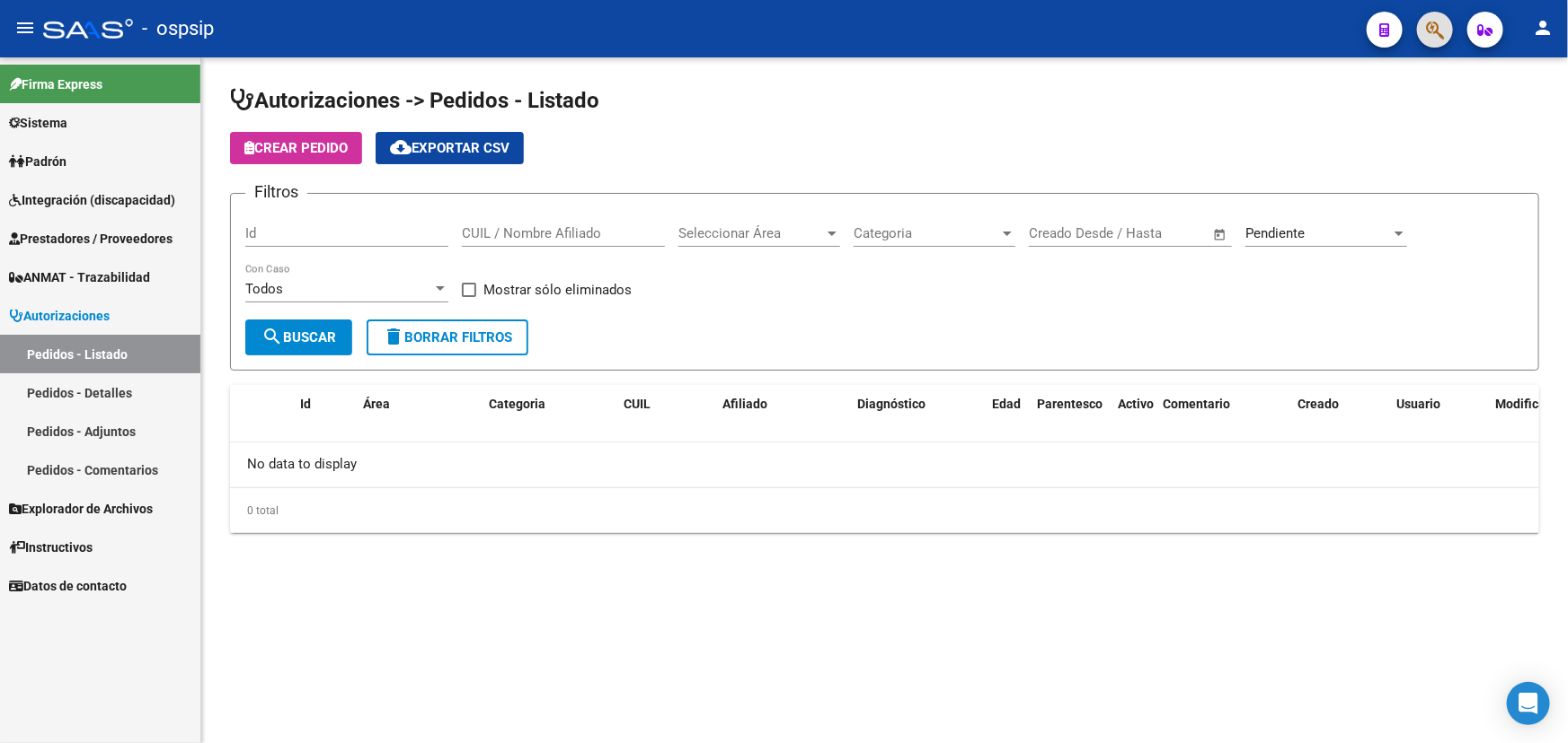
click at [335, 231] on input "Id" at bounding box center [346, 233] width 203 height 16
click at [1256, 231] on span "Pendiente" at bounding box center [1274, 233] width 59 height 16
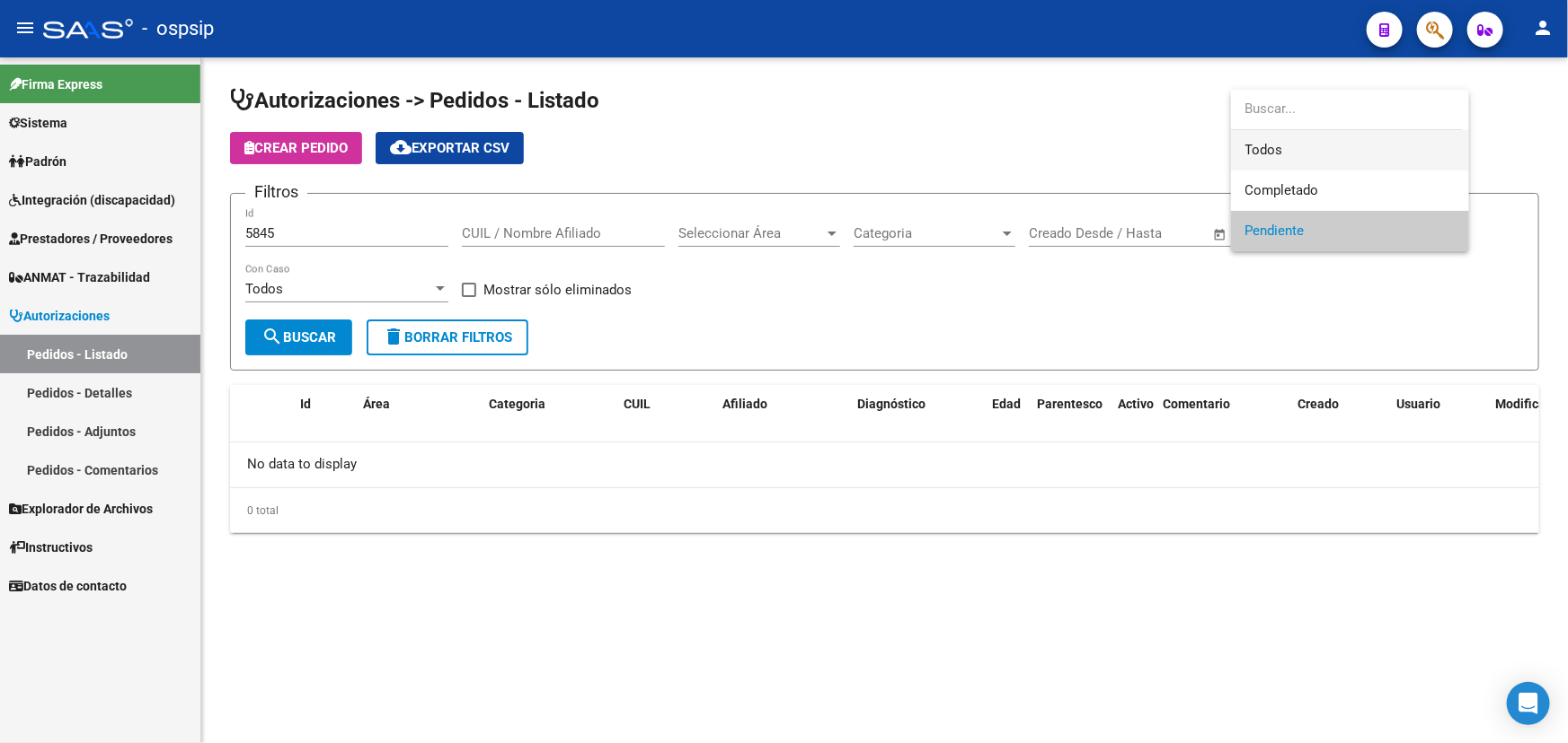
click at [1261, 145] on span "Todos" at bounding box center [1350, 150] width 210 height 41
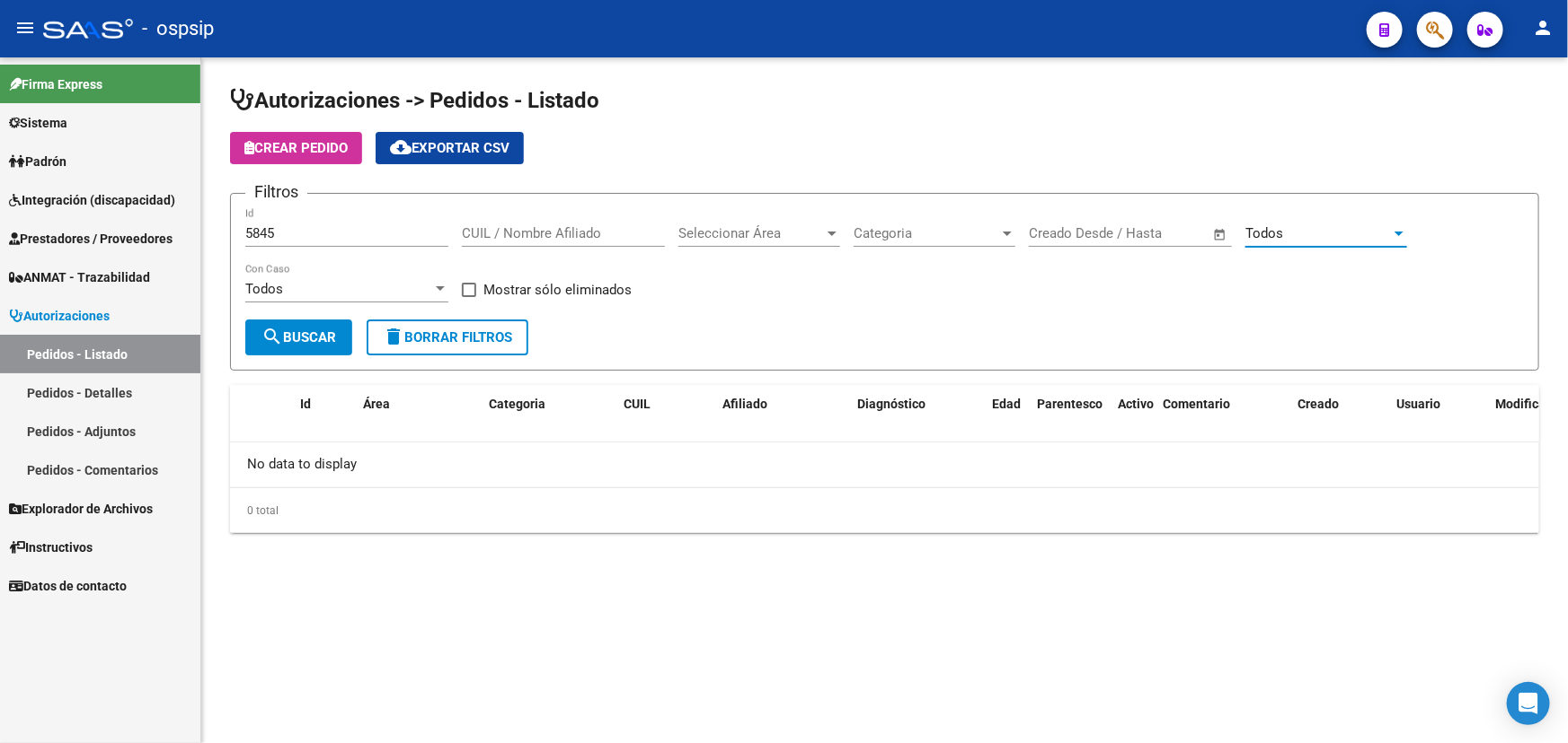
click at [291, 337] on span "search Buscar" at bounding box center [298, 338] width 74 height 16
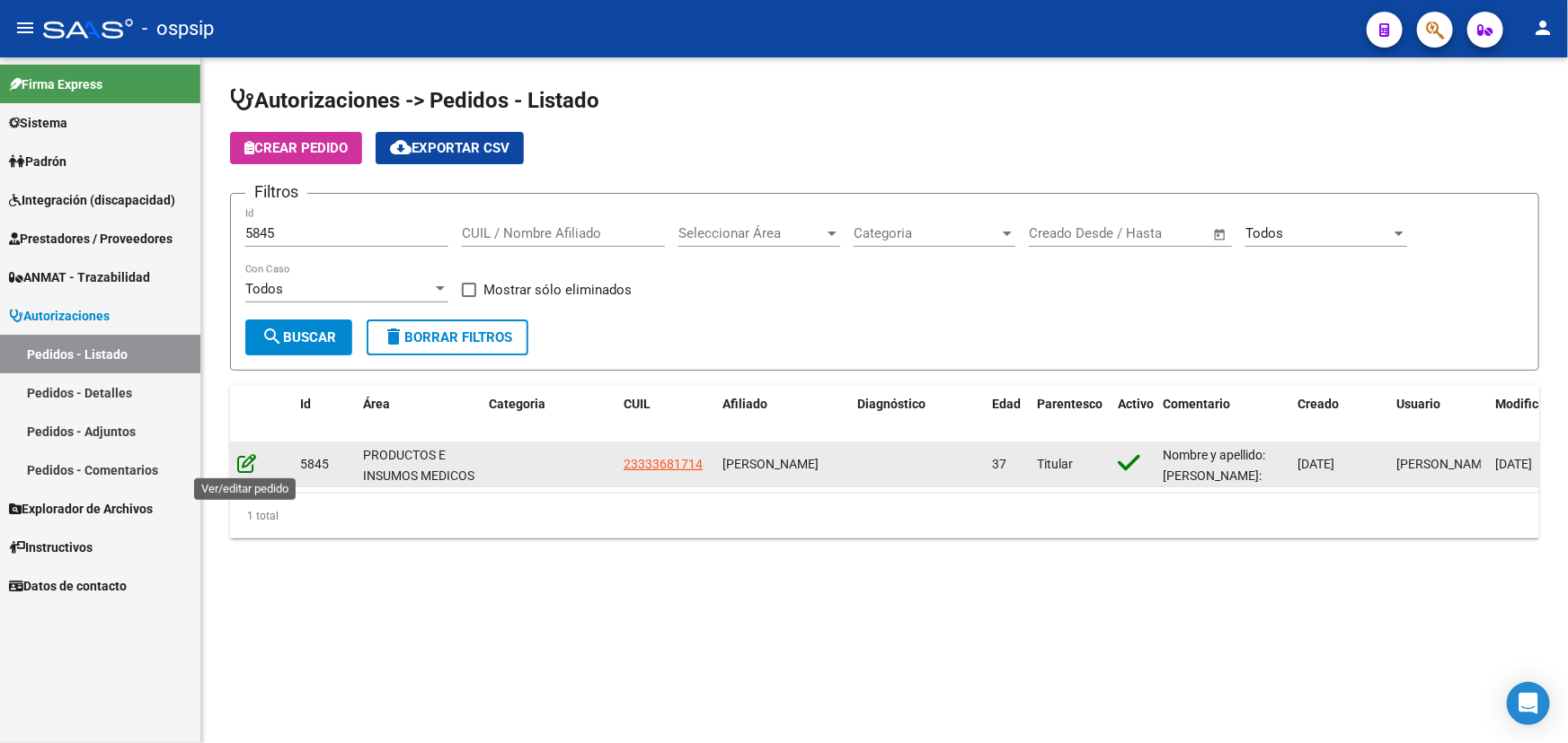
click at [252, 460] on icon at bounding box center [246, 463] width 19 height 20
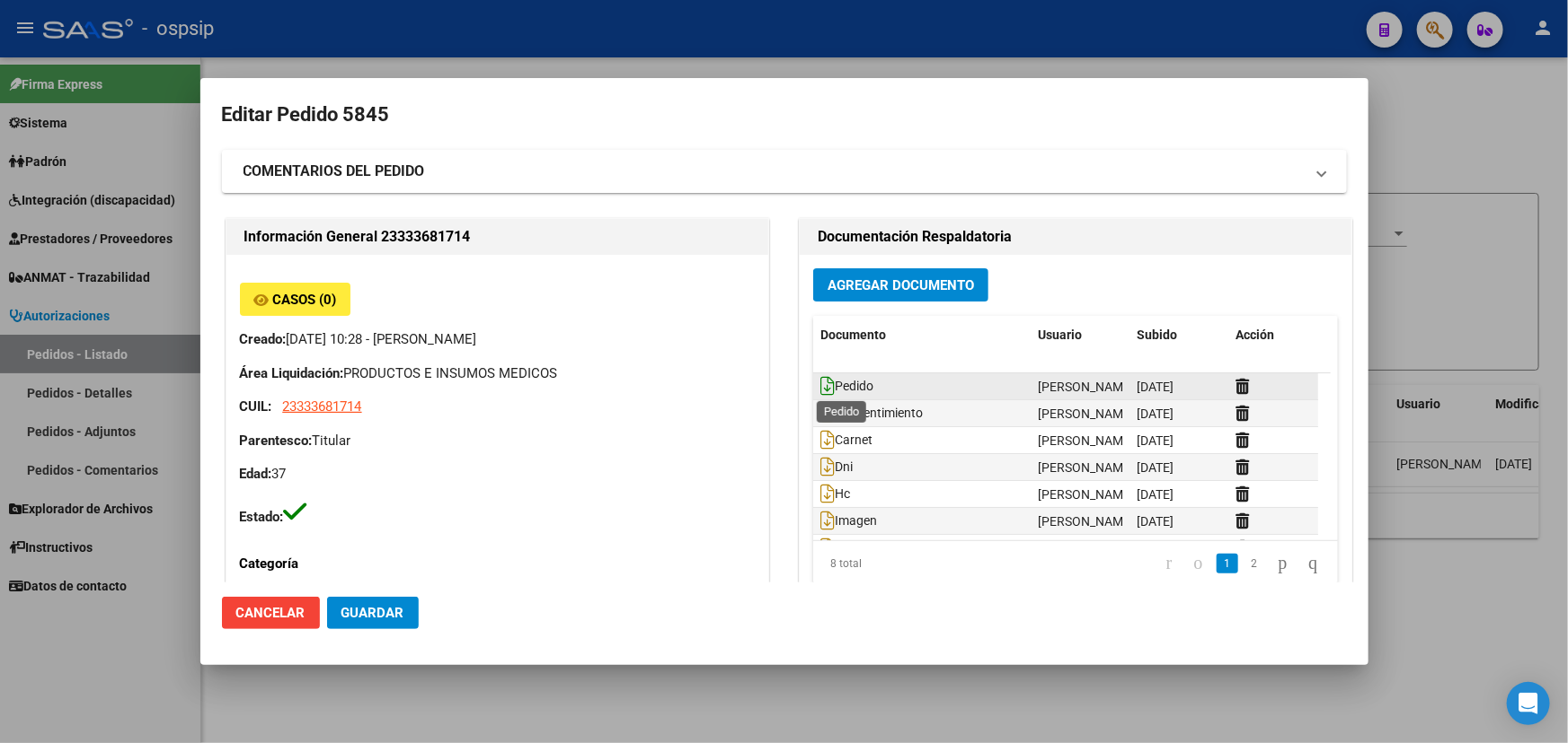
click at [822, 383] on icon at bounding box center [828, 386] width 15 height 20
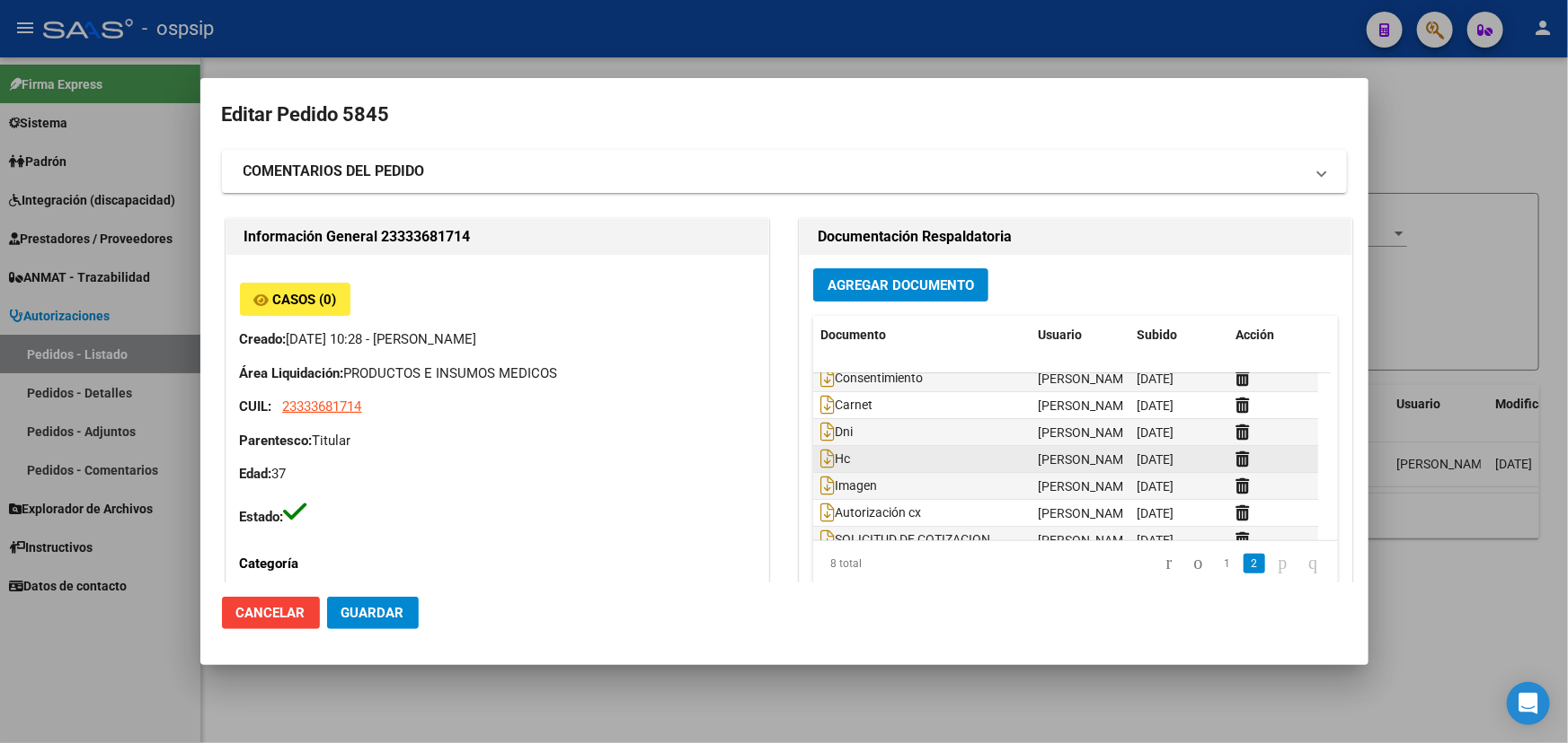
scroll to position [54, 0]
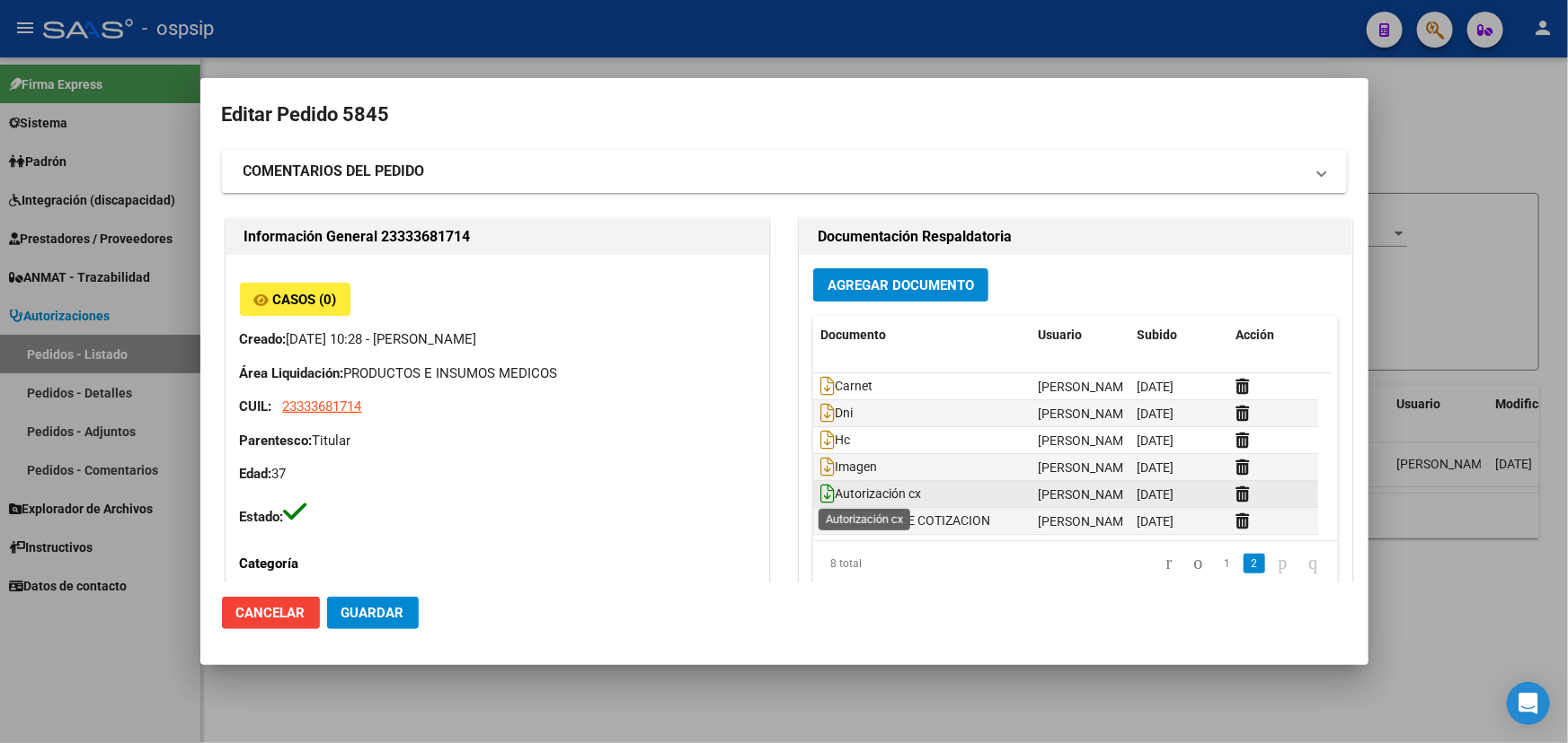
click at [822, 495] on icon at bounding box center [828, 494] width 15 height 20
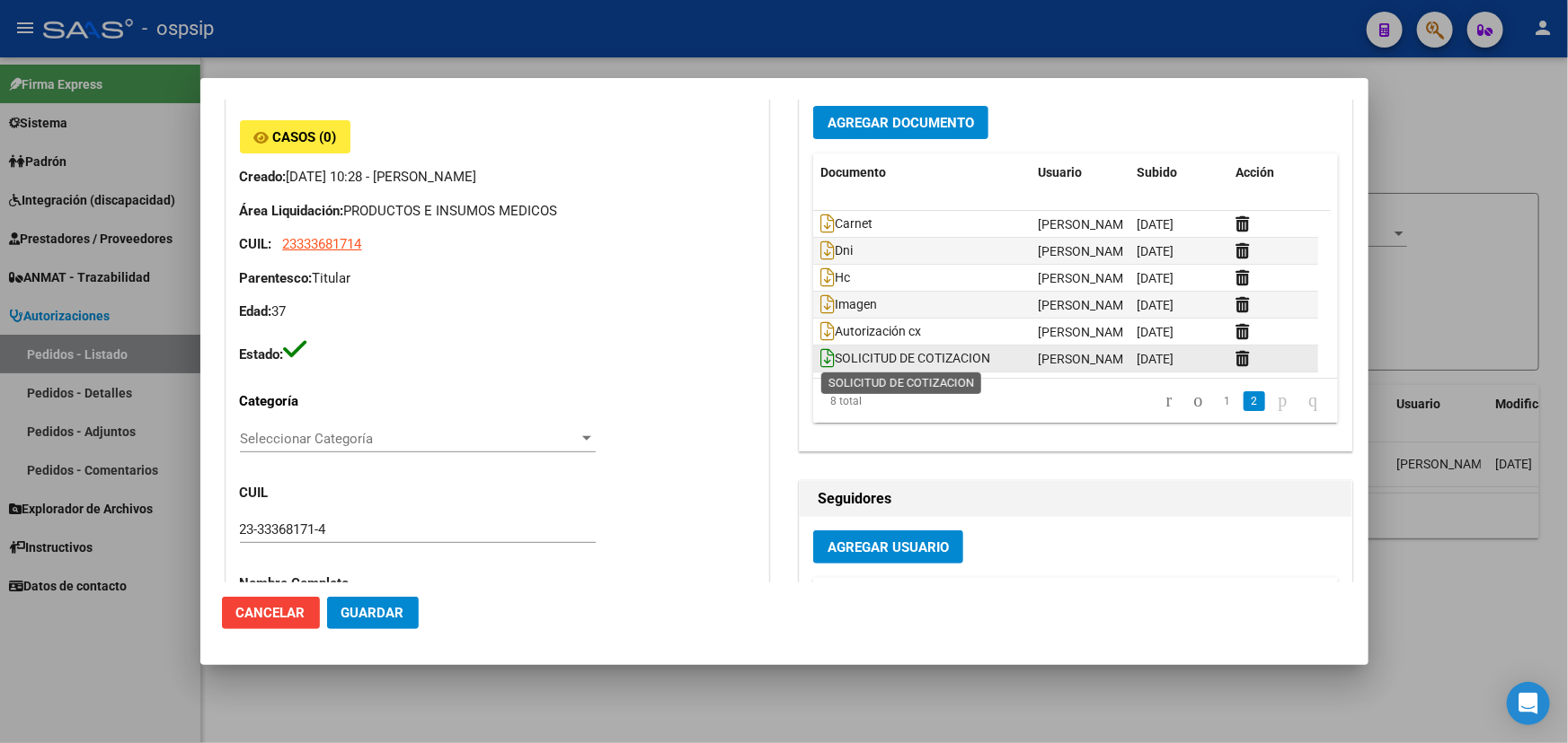
click at [813, 350] on datatable-body-cell "SOLICITUD DE COTIZACION" at bounding box center [921, 359] width 218 height 26
click at [821, 353] on icon at bounding box center [828, 359] width 15 height 20
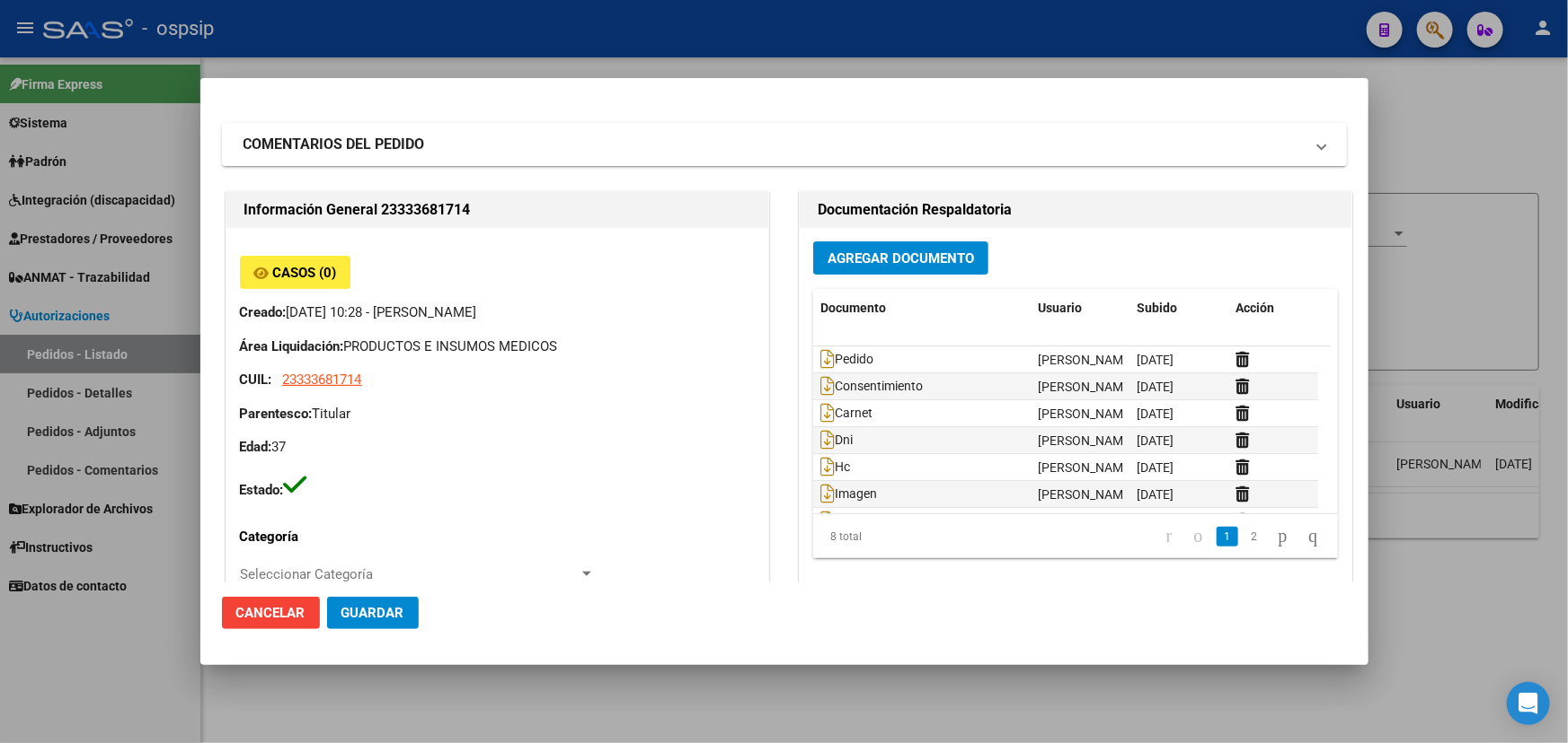
scroll to position [0, 0]
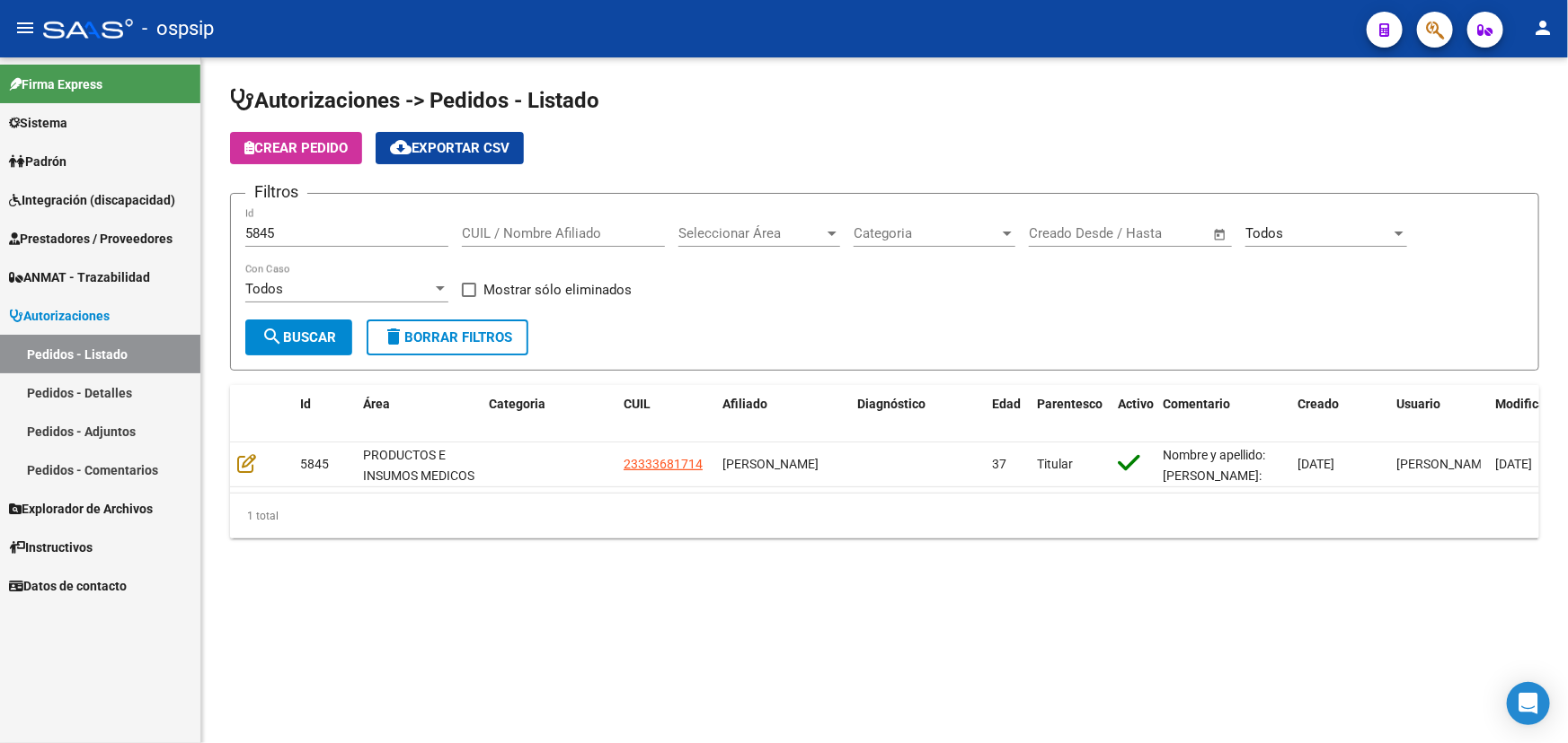
click at [263, 234] on input "5845" at bounding box center [346, 233] width 203 height 16
click at [267, 238] on input "5845" at bounding box center [346, 233] width 203 height 16
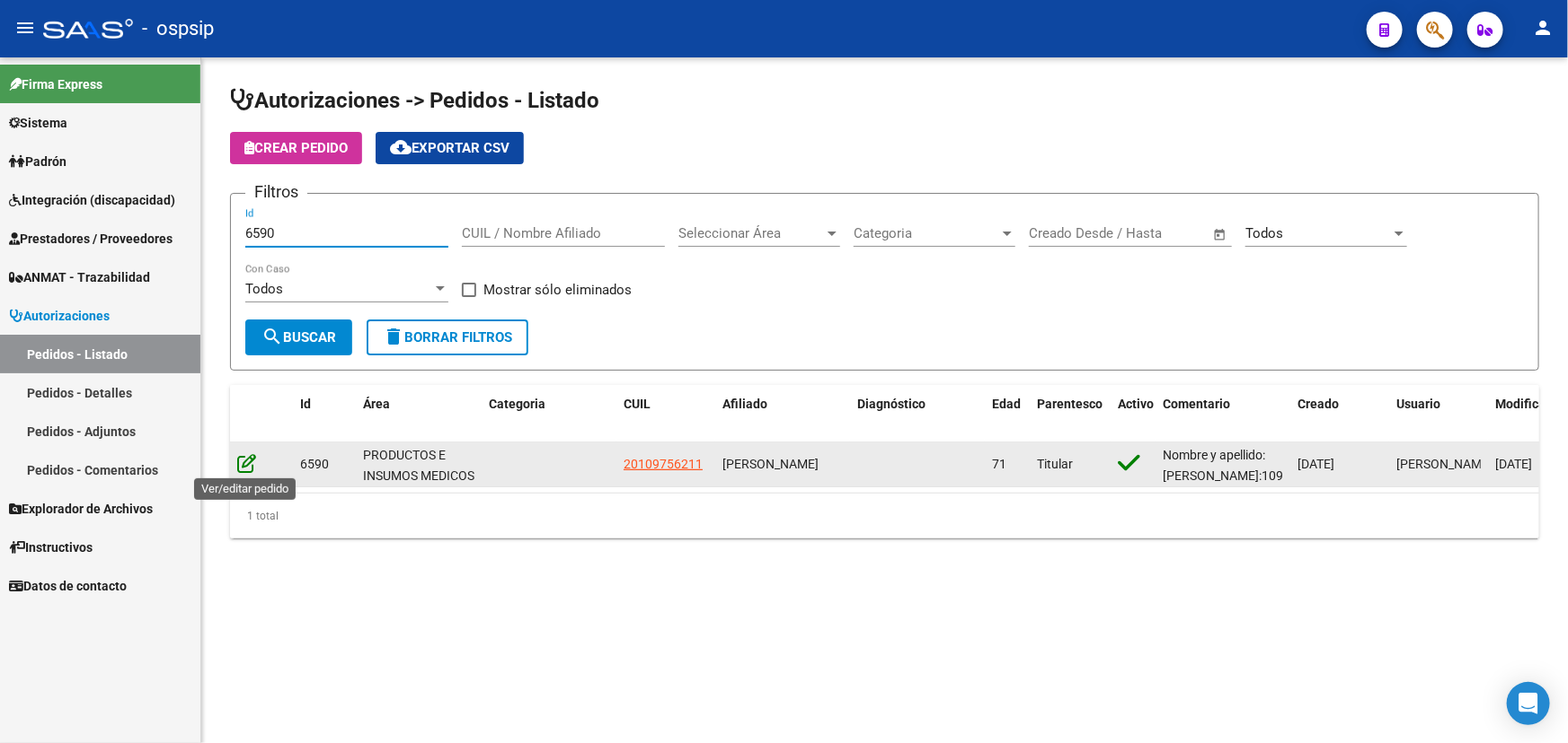
type input "6590"
click at [243, 457] on icon at bounding box center [246, 463] width 19 height 20
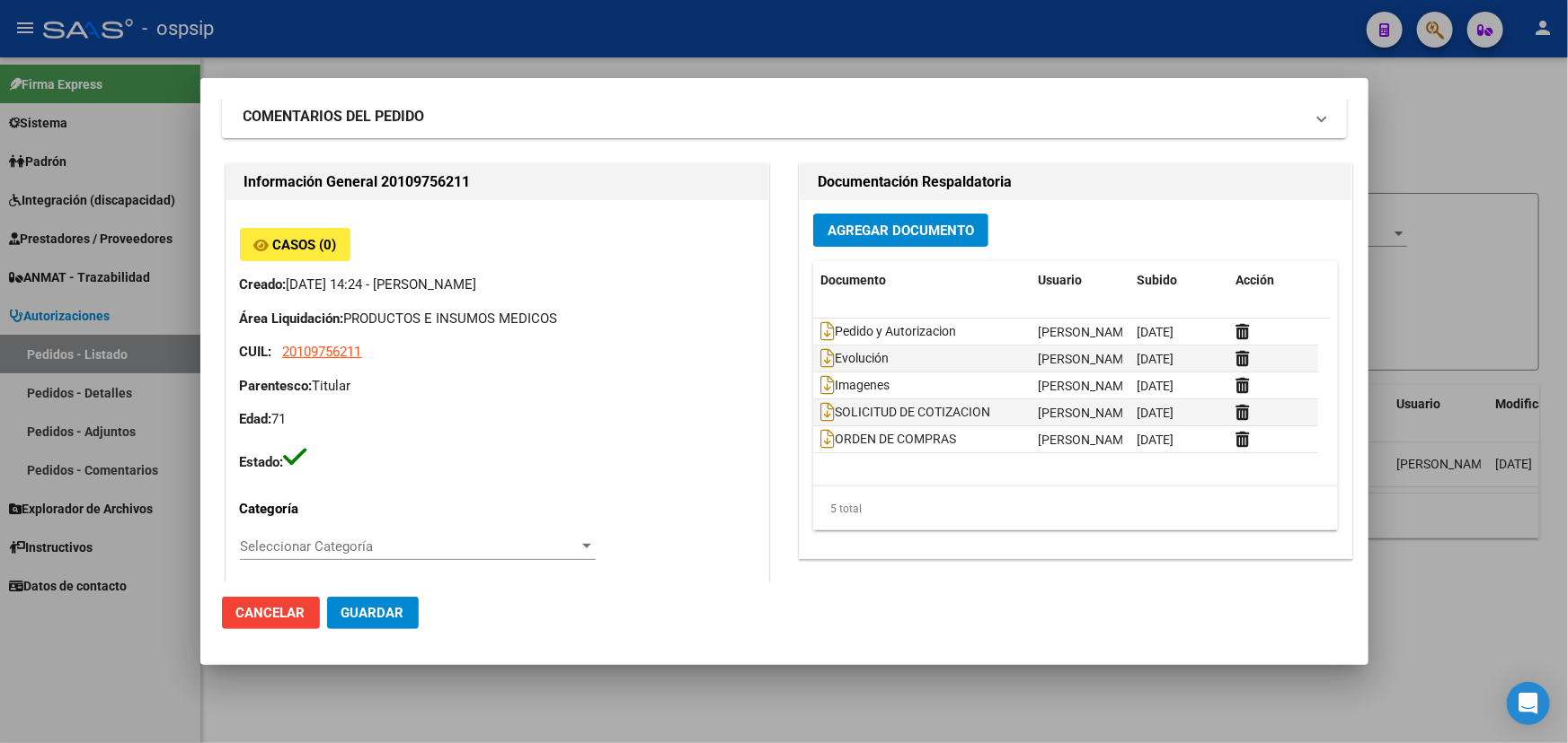
scroll to position [81, 0]
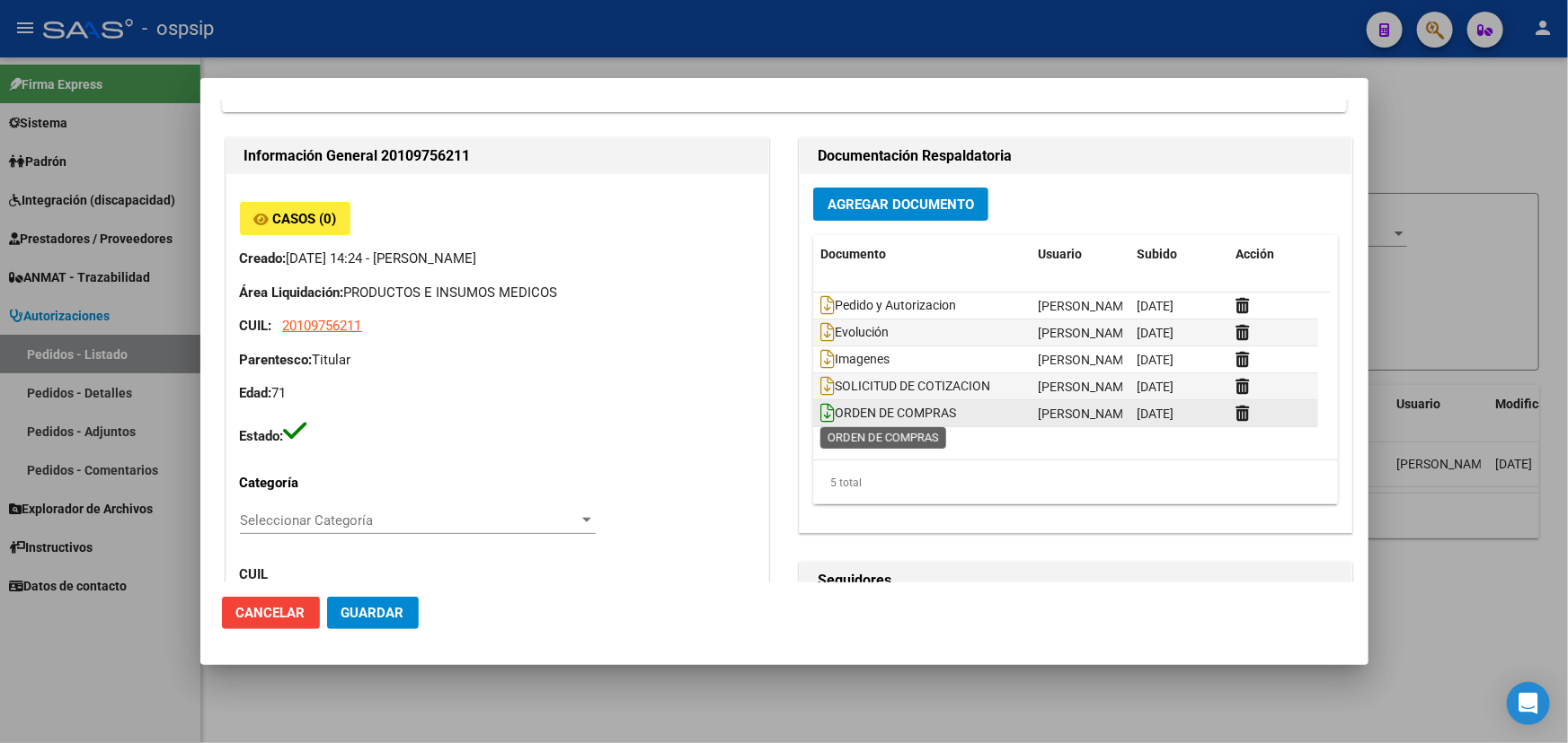
click at [825, 414] on icon at bounding box center [828, 413] width 15 height 20
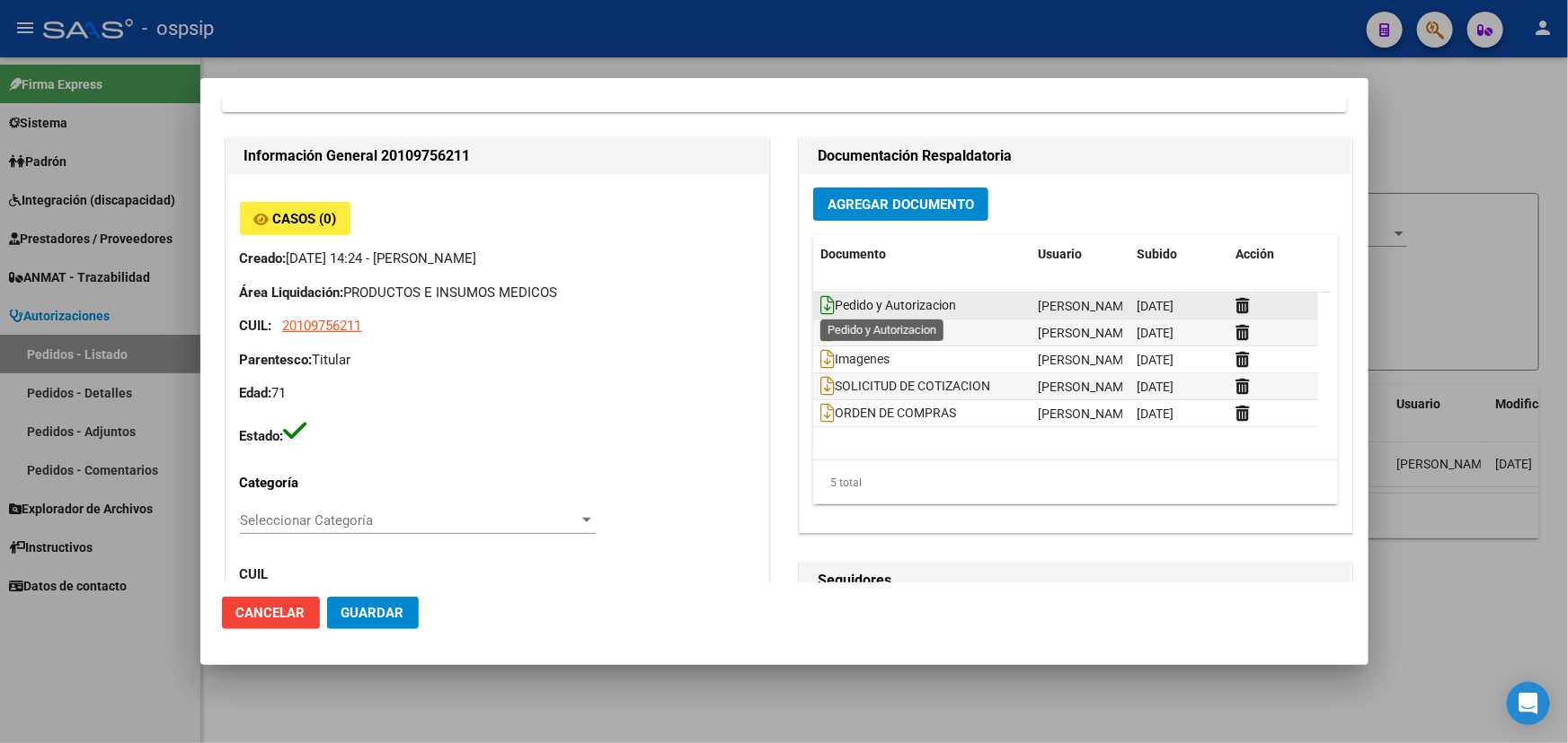
click at [822, 301] on icon at bounding box center [828, 305] width 15 height 20
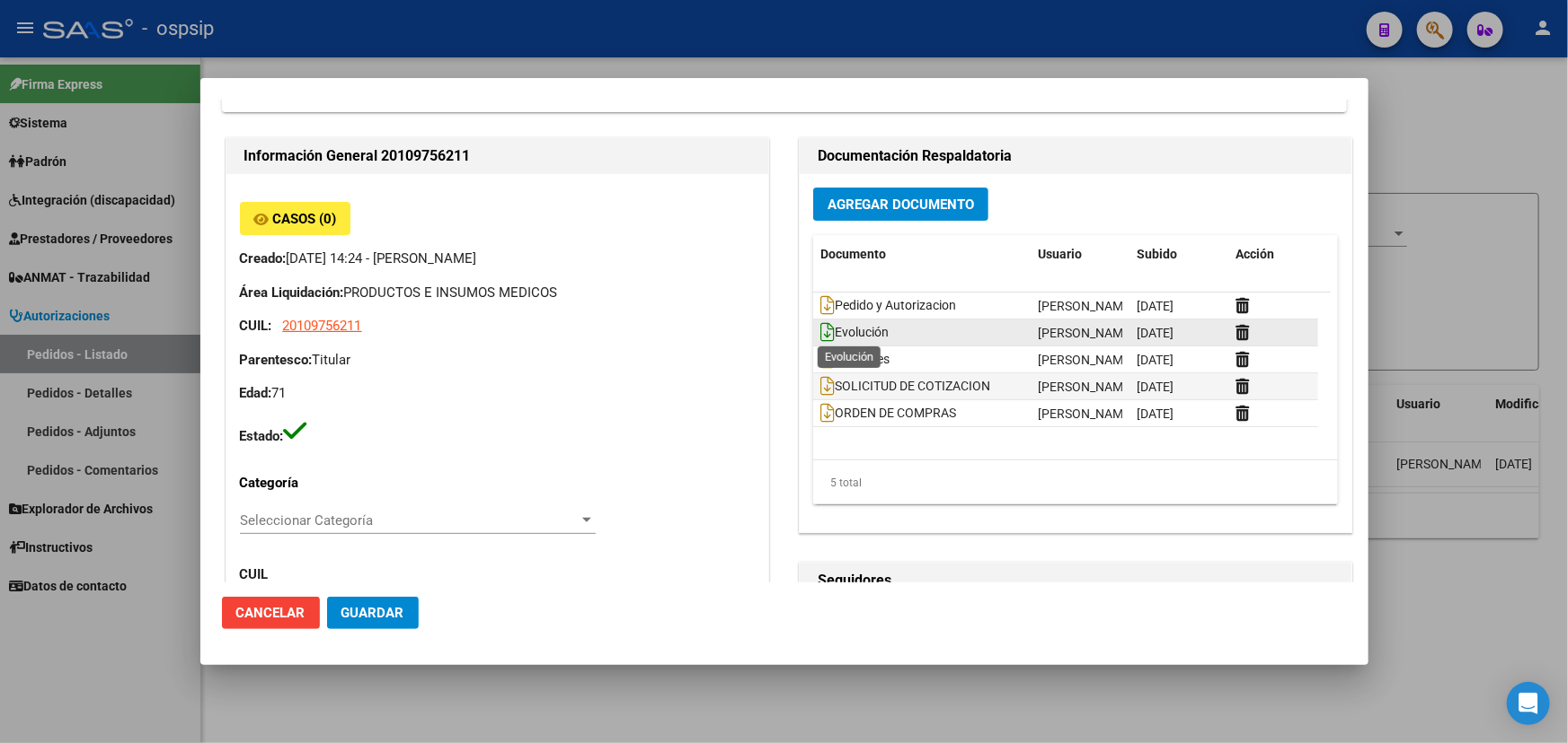
click at [822, 331] on icon at bounding box center [828, 332] width 15 height 20
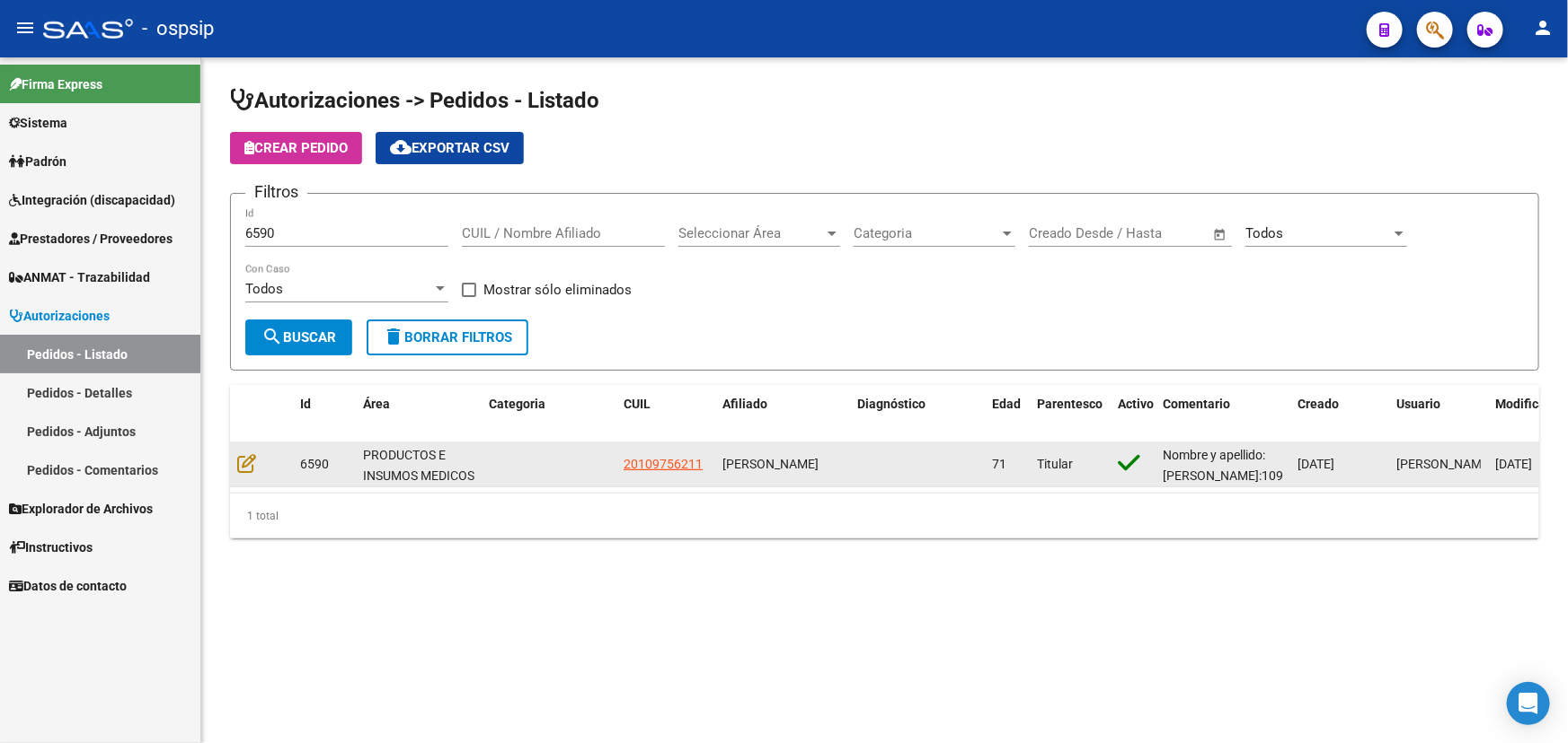
scroll to position [3, 0]
drag, startPoint x: 723, startPoint y: 454, endPoint x: 776, endPoint y: 469, distance: 55.1
click at [776, 469] on div "VICENTE LUIS MANZA" at bounding box center [783, 464] width 121 height 21
copy span "VICENTE LUIS MANZA"
drag, startPoint x: 619, startPoint y: 464, endPoint x: 701, endPoint y: 459, distance: 82.2
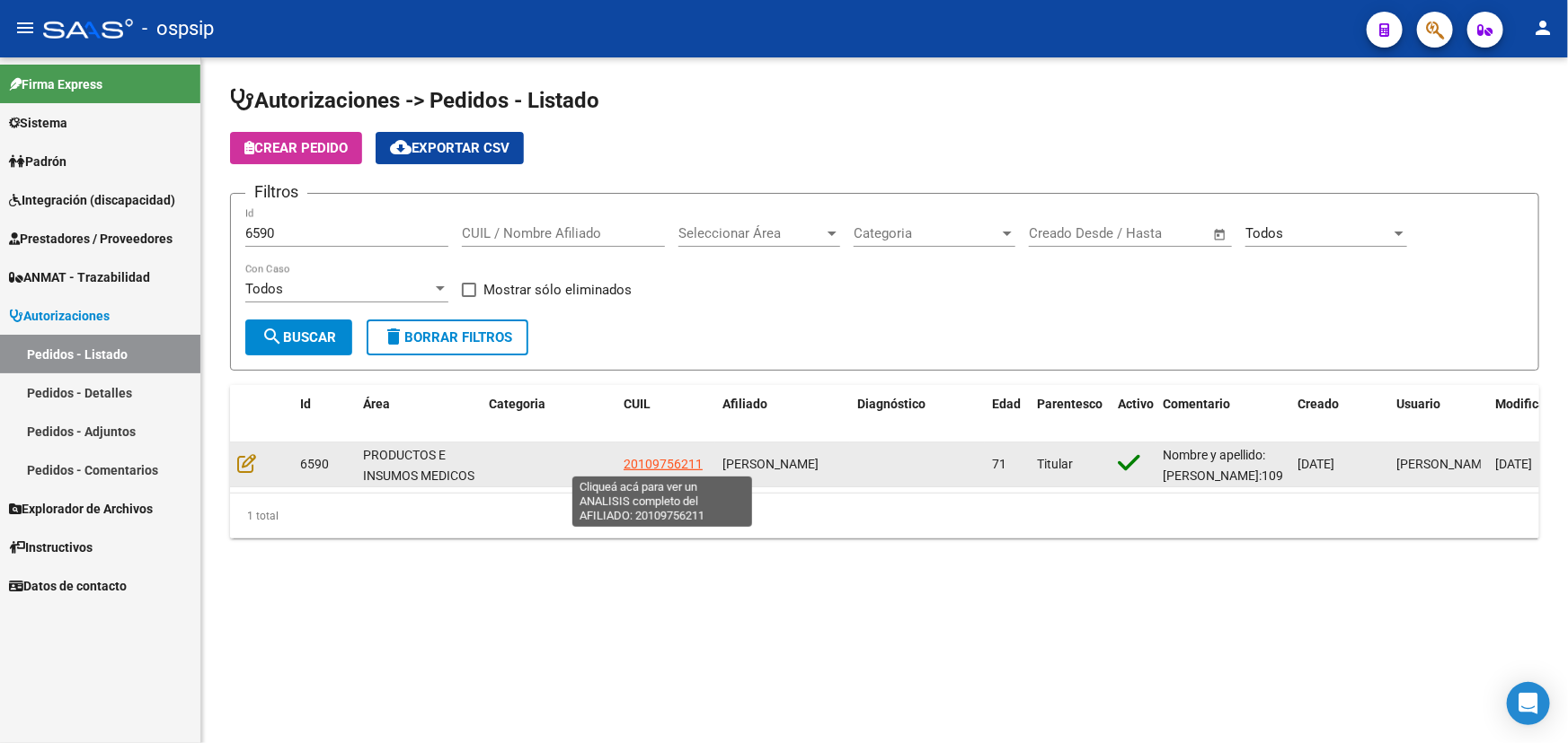
click at [701, 459] on datatable-body-cell "20109756211" at bounding box center [665, 464] width 99 height 44
copy span "20109756211"
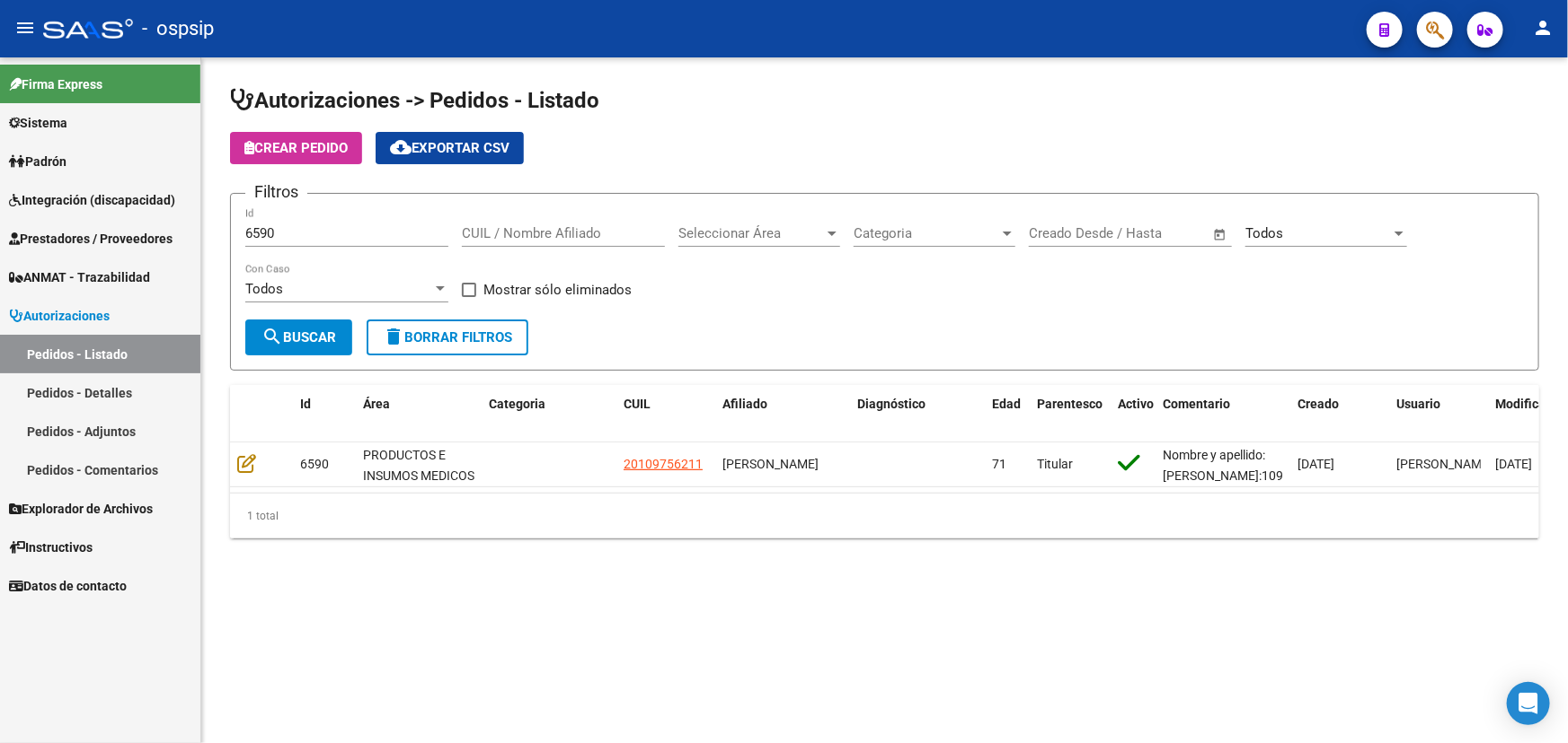
click at [261, 240] on div "6590 Id" at bounding box center [346, 227] width 203 height 39
click at [260, 233] on input "6590" at bounding box center [346, 233] width 203 height 16
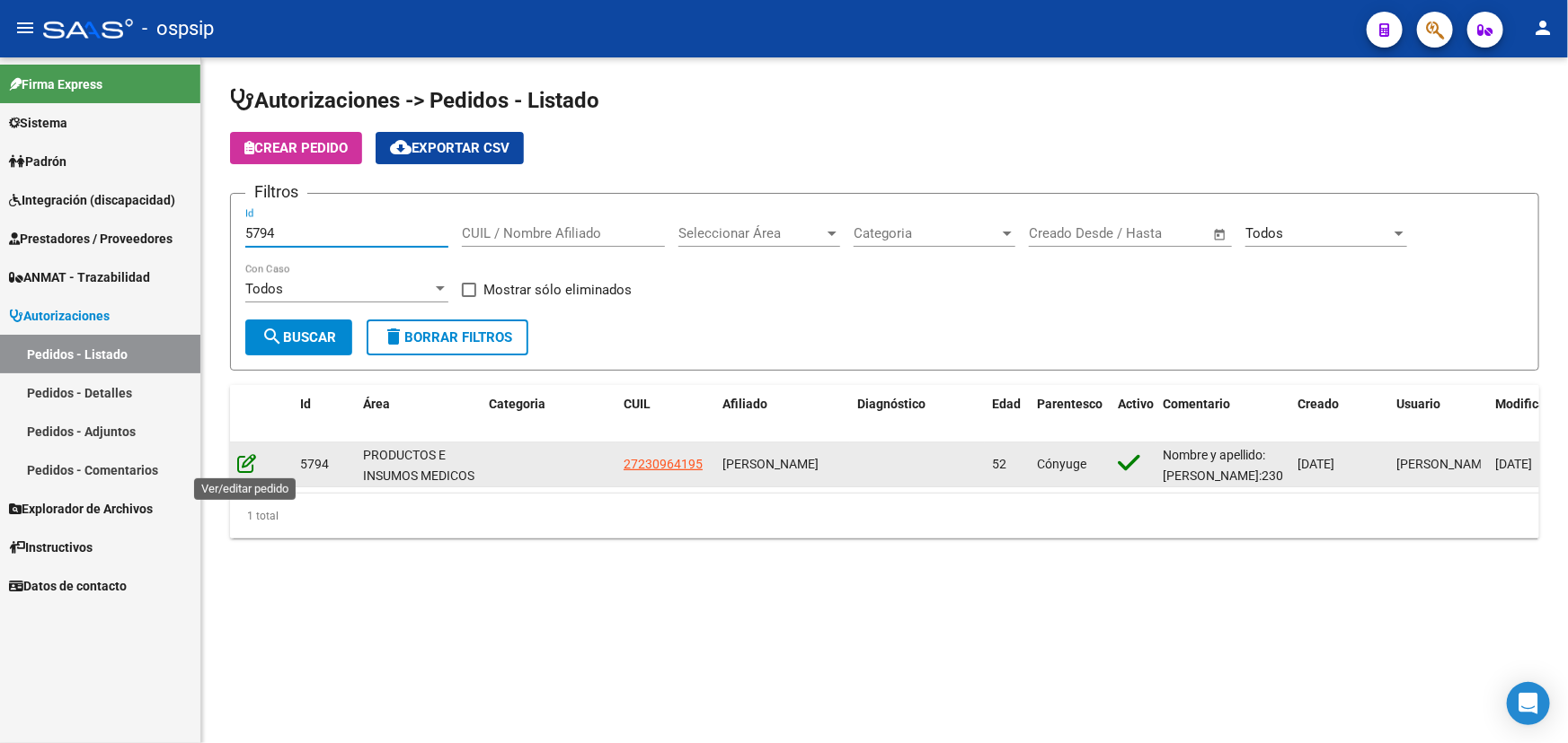
type input "5794"
click at [250, 456] on icon at bounding box center [246, 463] width 19 height 20
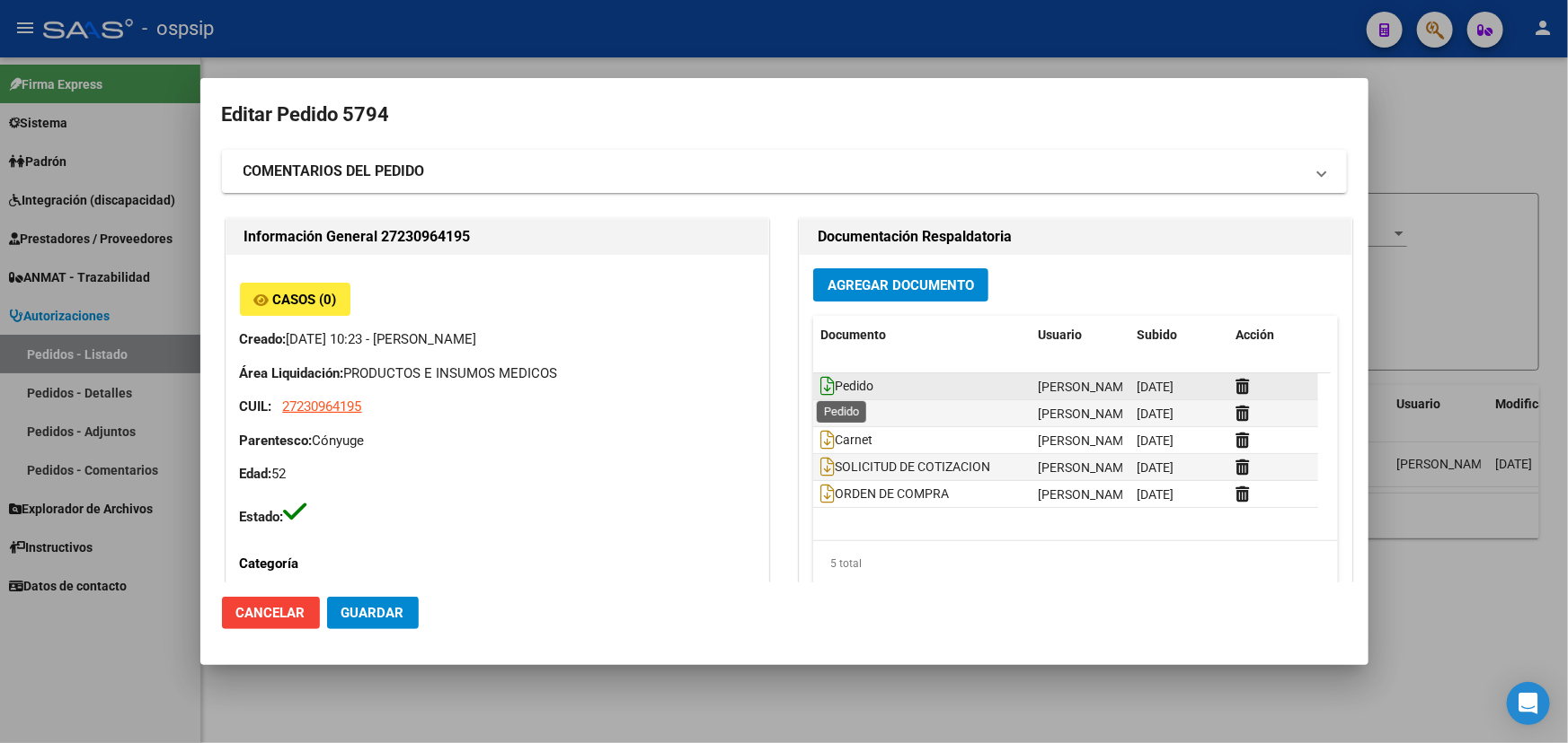
click at [821, 383] on icon at bounding box center [828, 386] width 15 height 20
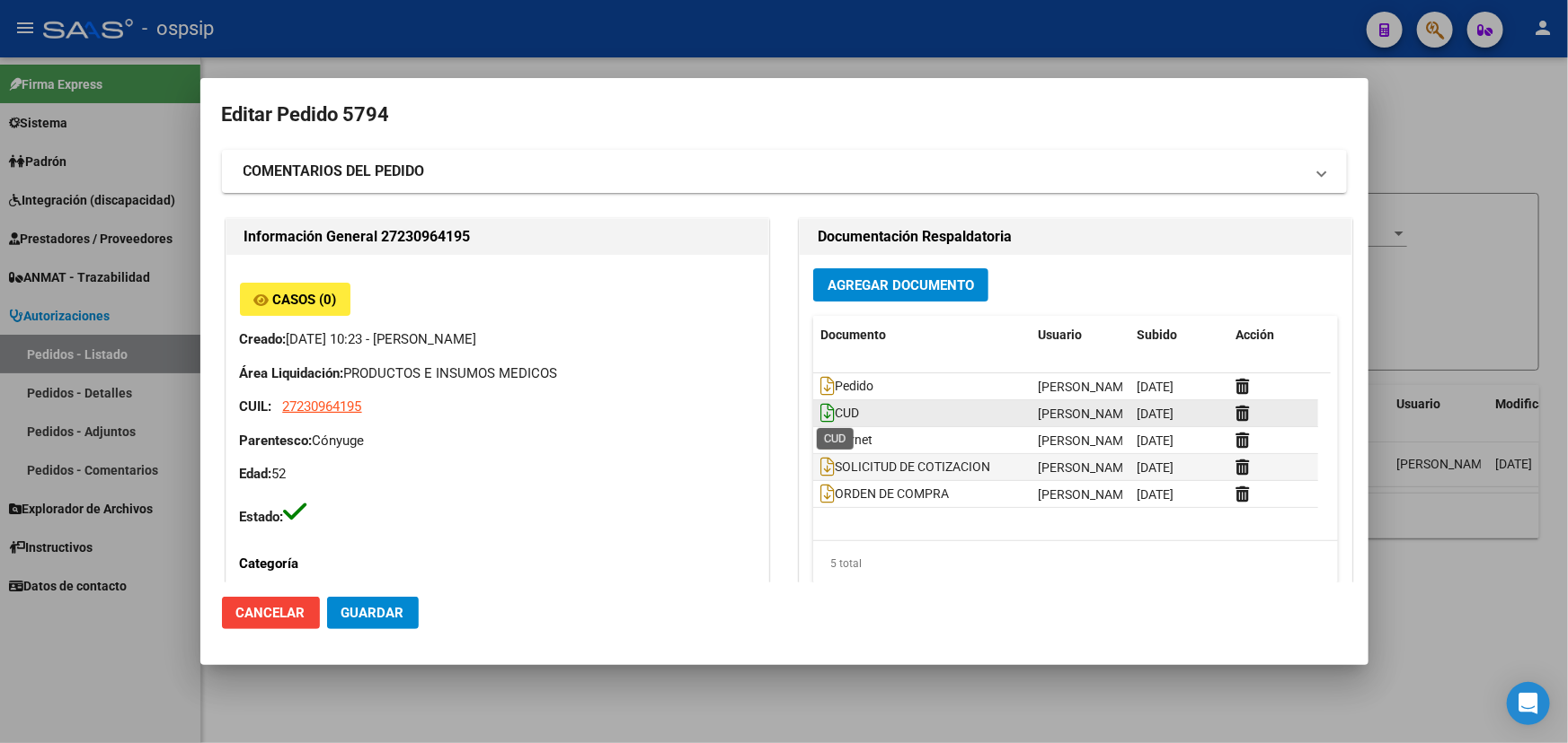
click at [821, 412] on icon at bounding box center [828, 413] width 15 height 20
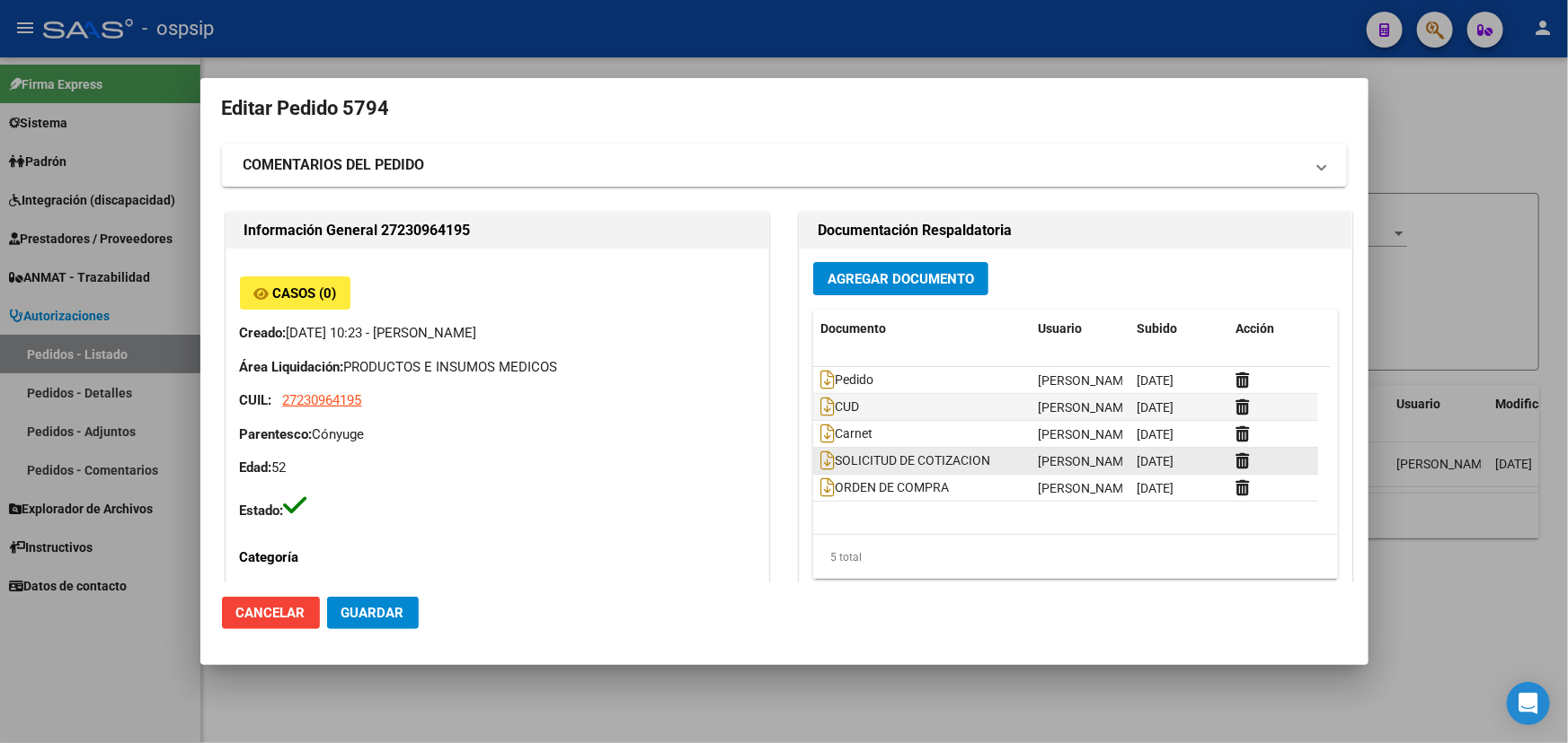
scroll to position [0, 0]
